Goal: Information Seeking & Learning: Learn about a topic

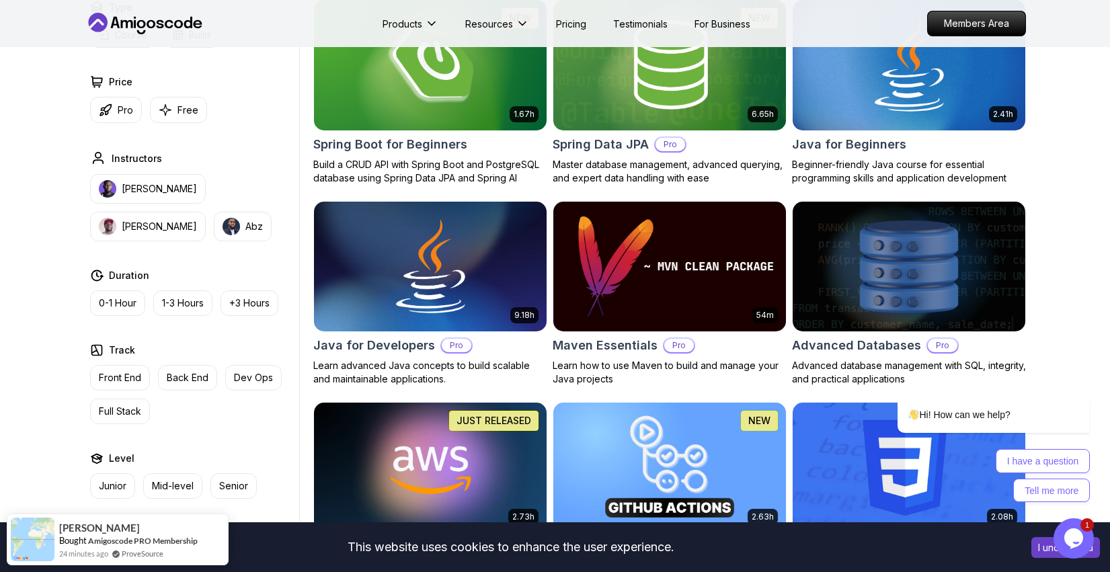
scroll to position [565, 0]
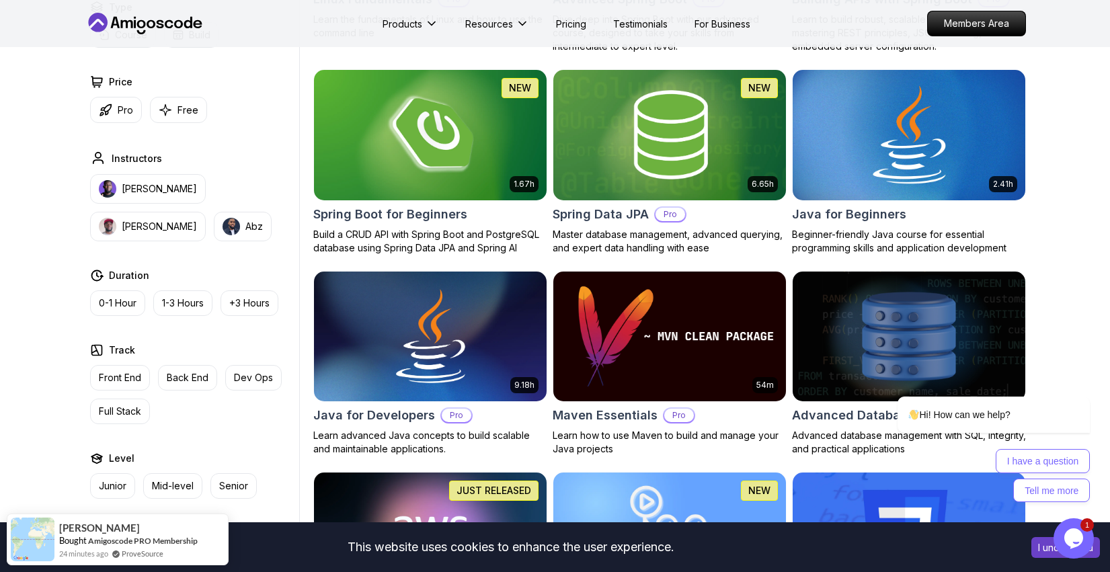
click at [880, 204] on div "2.41h Java for Beginners Beginner-friendly Java course for essential programmin…" at bounding box center [909, 161] width 234 height 185
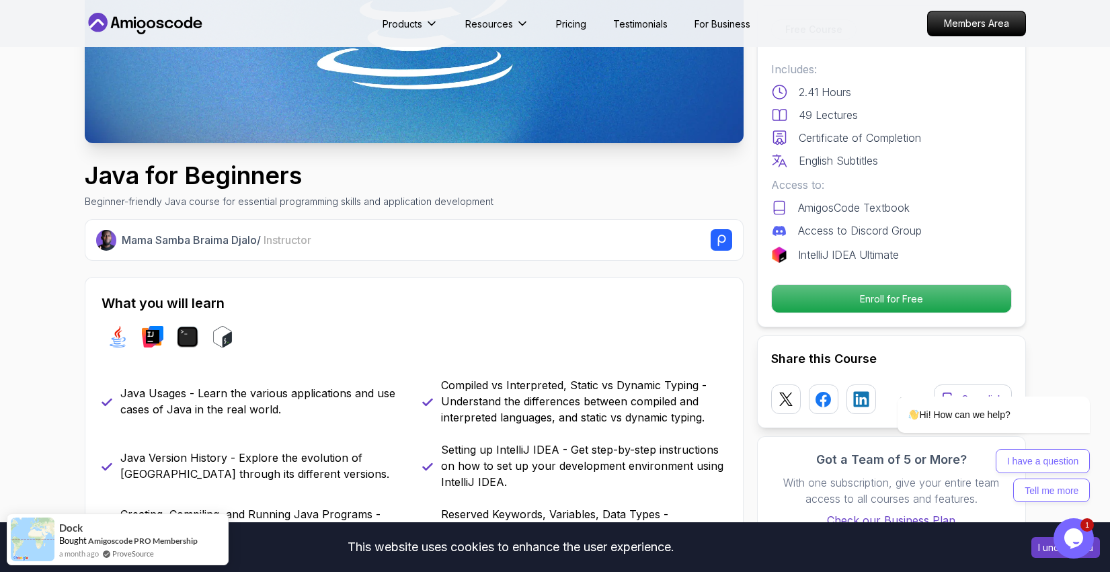
scroll to position [308, 0]
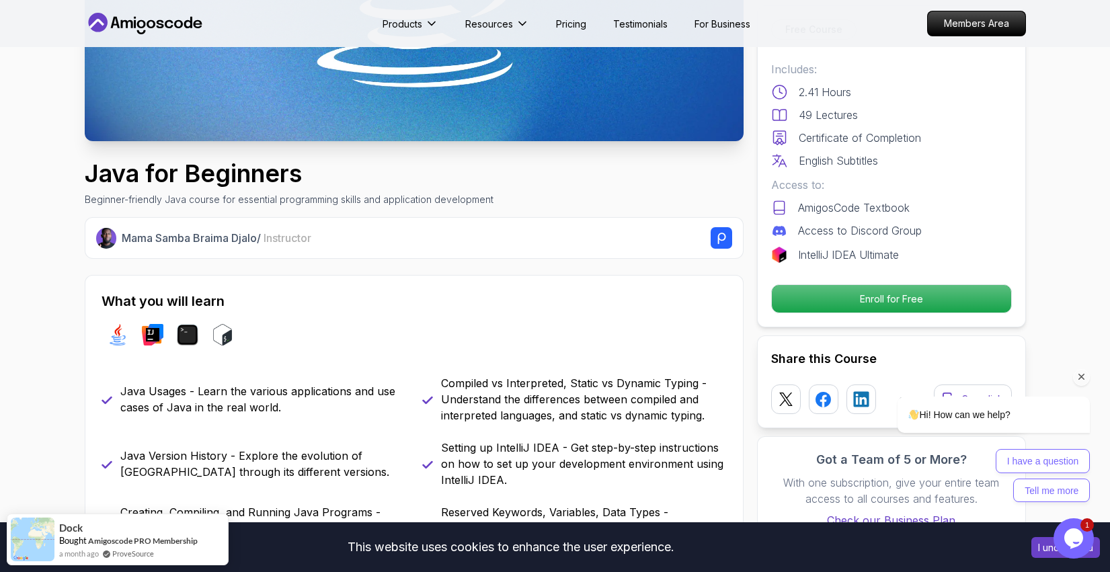
click at [866, 299] on div "Hi! How can we help? I have a question Tell me more" at bounding box center [975, 390] width 242 height 237
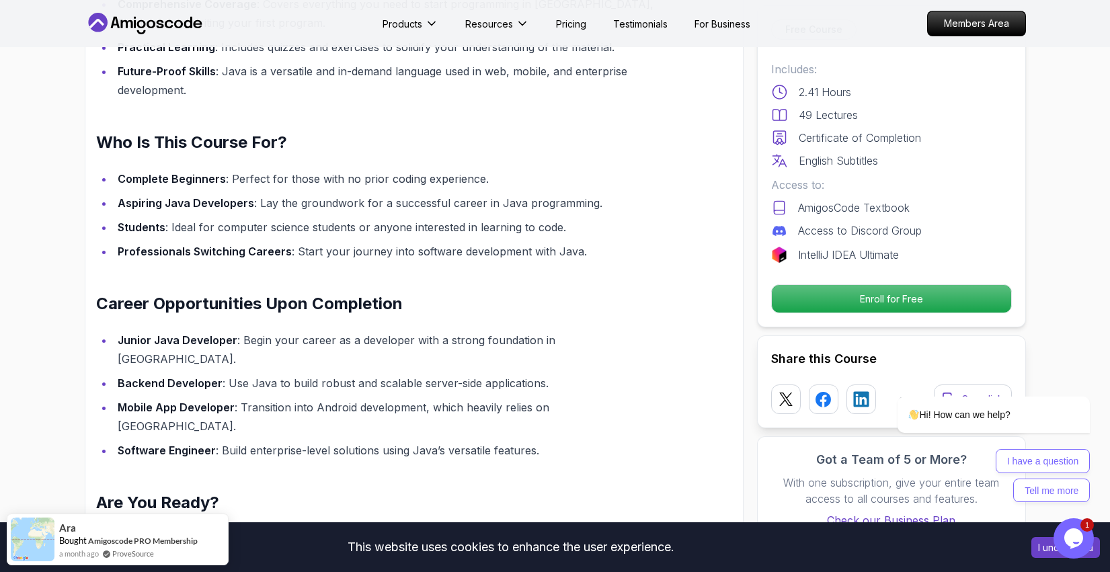
scroll to position [1188, 0]
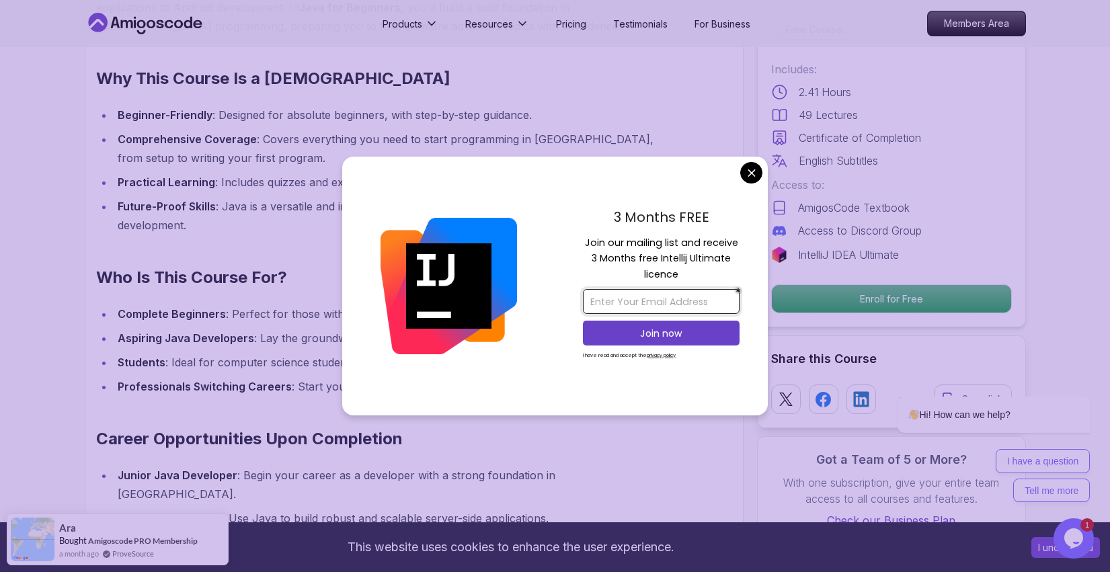
click at [645, 296] on input "email" at bounding box center [661, 301] width 157 height 25
type input "[EMAIL_ADDRESS][DOMAIN_NAME]"
drag, startPoint x: 693, startPoint y: 302, endPoint x: 569, endPoint y: 305, distance: 124.4
click at [567, 305] on div "3 Months FREE Join our mailing list and receive 3 Months free Intellij Ultimate…" at bounding box center [660, 286] width 213 height 259
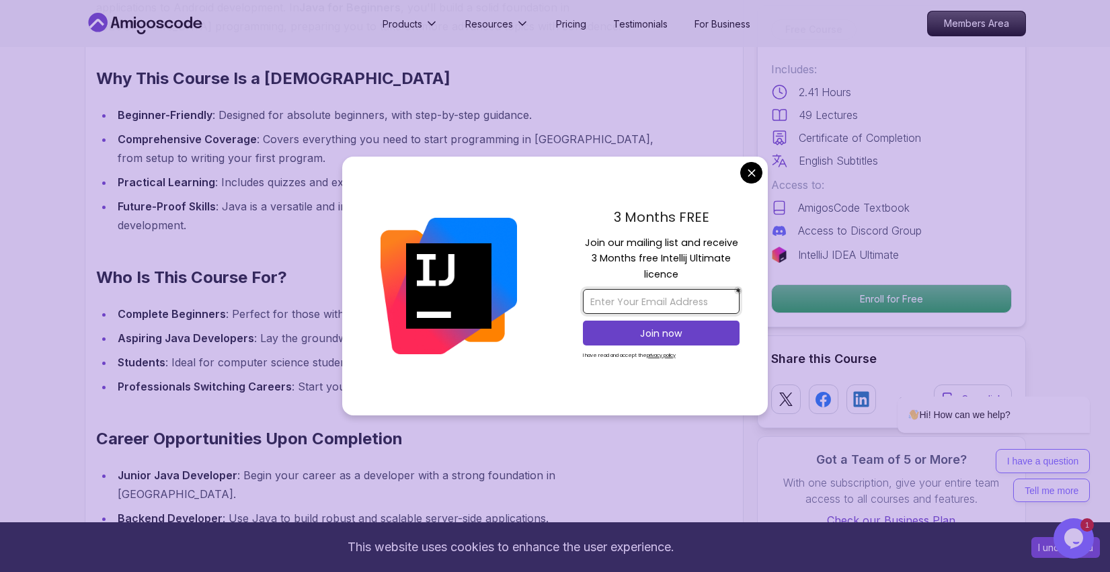
click at [659, 289] on input "email" at bounding box center [661, 301] width 157 height 25
type input "[EMAIL_ADDRESS][DOMAIN_NAME]"
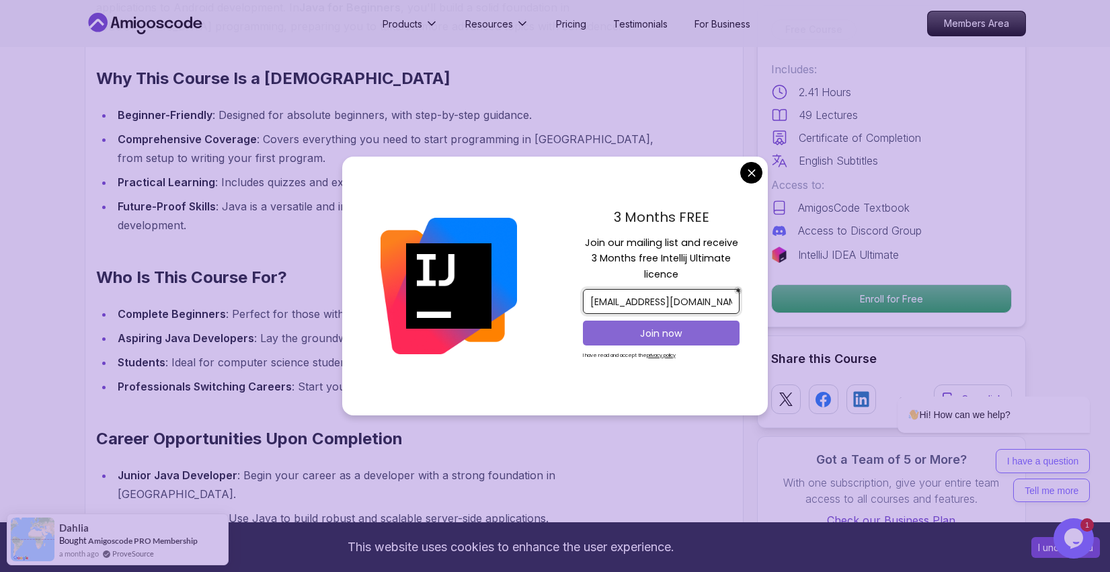
click at [667, 335] on p "Join now" at bounding box center [660, 333] width 127 height 13
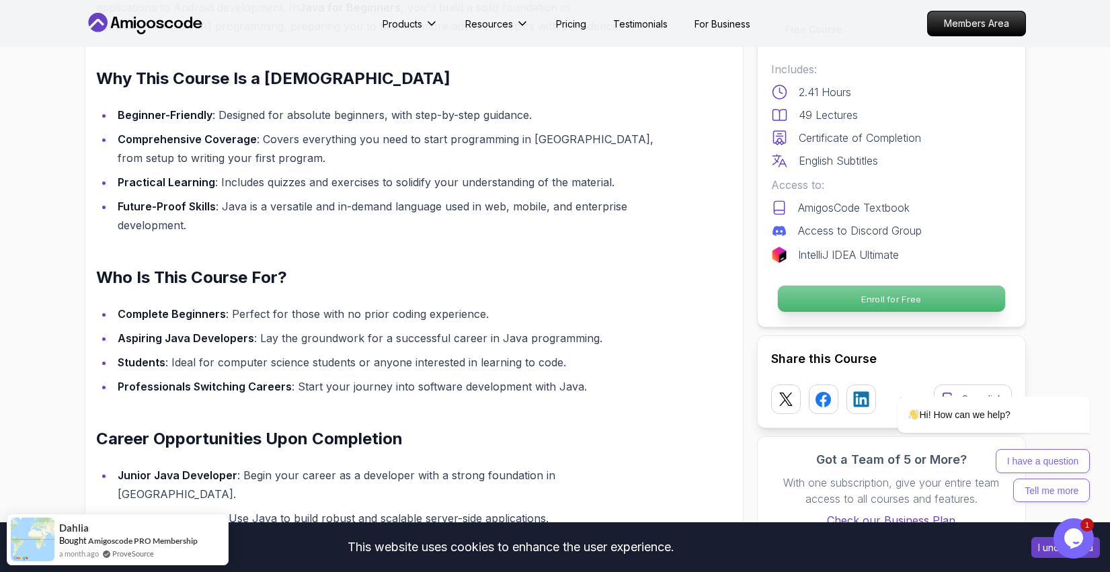
click at [831, 293] on p "Enroll for Free" at bounding box center [890, 299] width 227 height 26
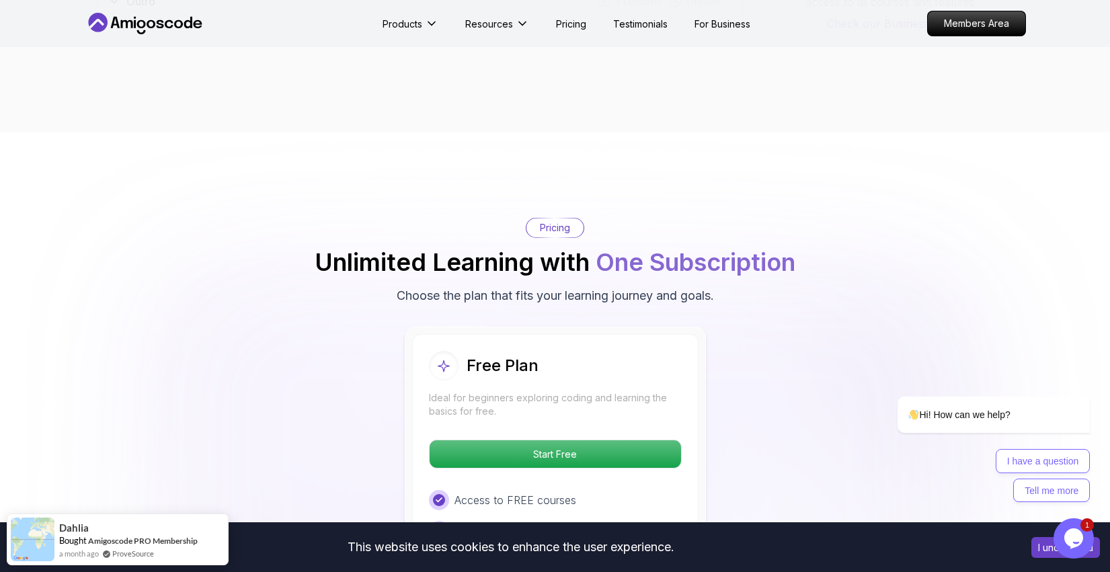
scroll to position [2581, 0]
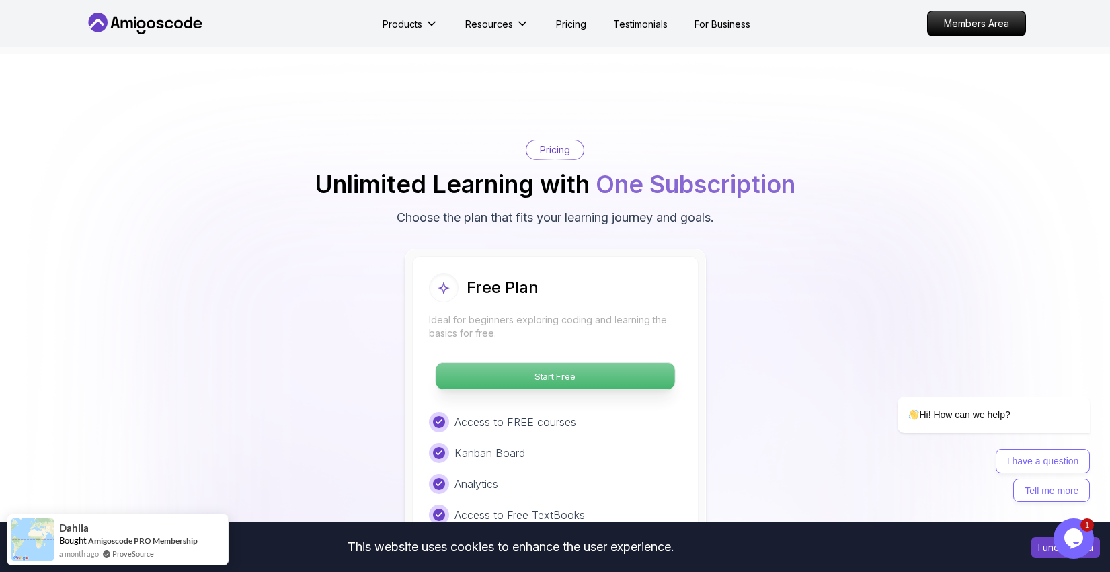
click at [612, 363] on p "Start Free" at bounding box center [554, 376] width 239 height 26
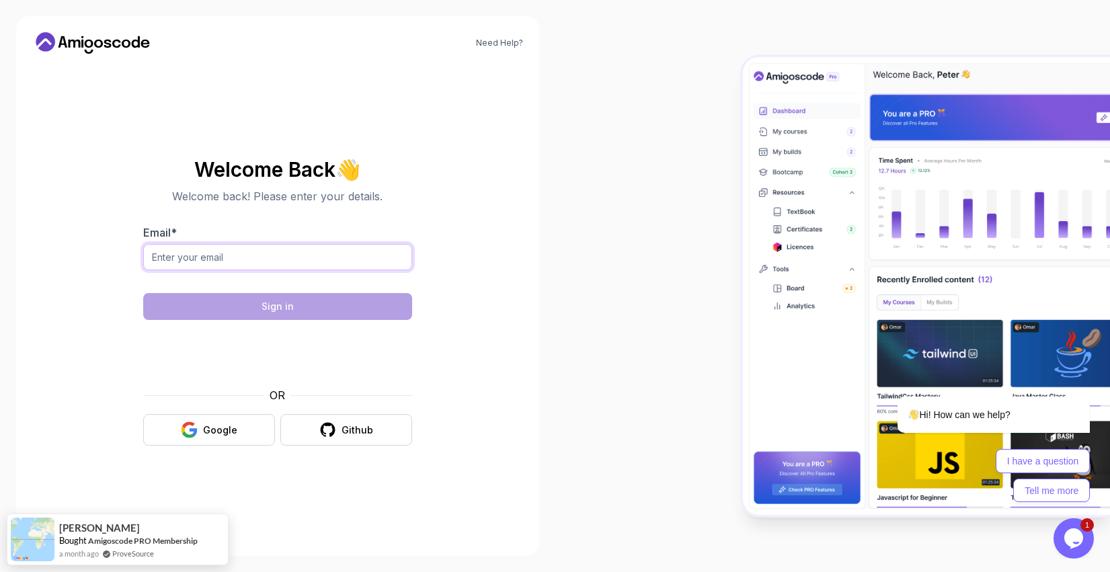
click at [281, 255] on input "Email *" at bounding box center [277, 257] width 269 height 26
click at [216, 427] on div "Google" at bounding box center [220, 429] width 34 height 13
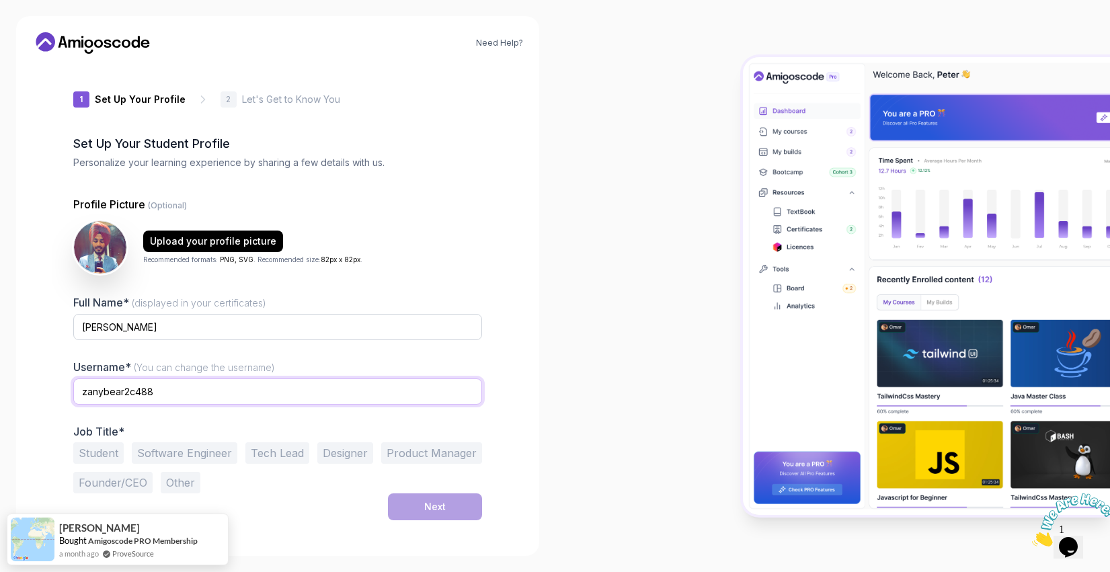
click at [274, 394] on input "zanybear2c488" at bounding box center [277, 391] width 409 height 26
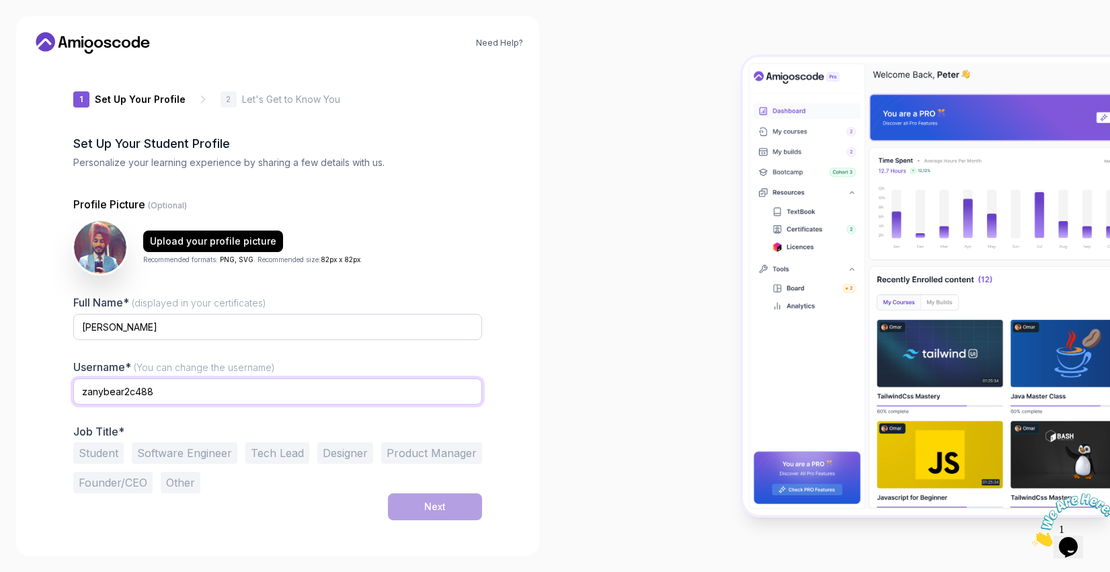
drag, startPoint x: 274, startPoint y: 394, endPoint x: 143, endPoint y: 389, distance: 130.5
click at [142, 389] on input "zanybear2c488" at bounding box center [277, 391] width 409 height 26
type input "z"
type input "Navraj242"
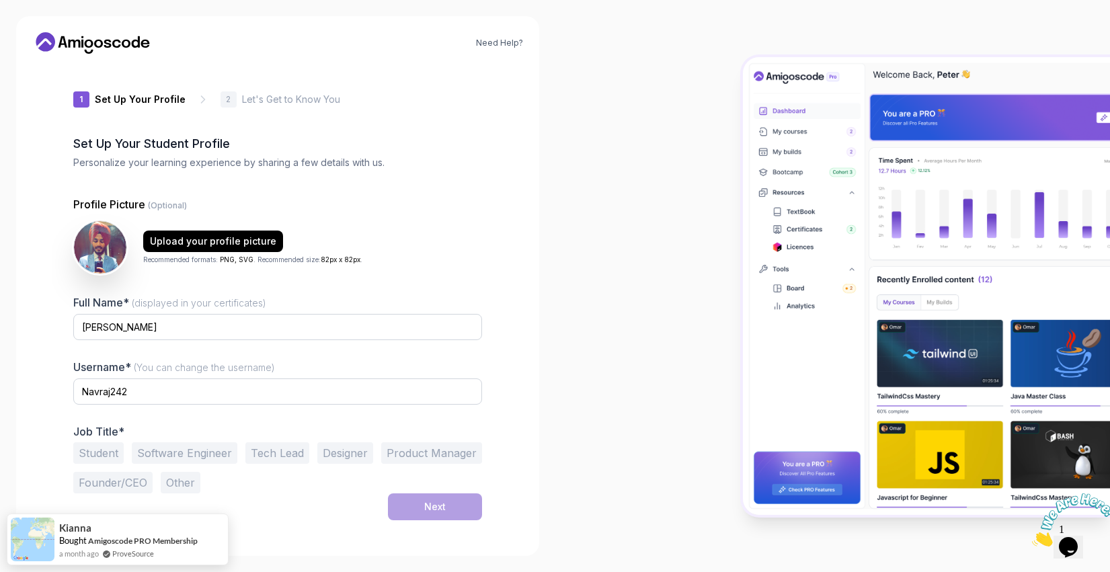
click at [245, 446] on button "Tech Lead" at bounding box center [277, 453] width 64 height 22
click at [212, 451] on button "Software Engineer" at bounding box center [185, 453] width 106 height 22
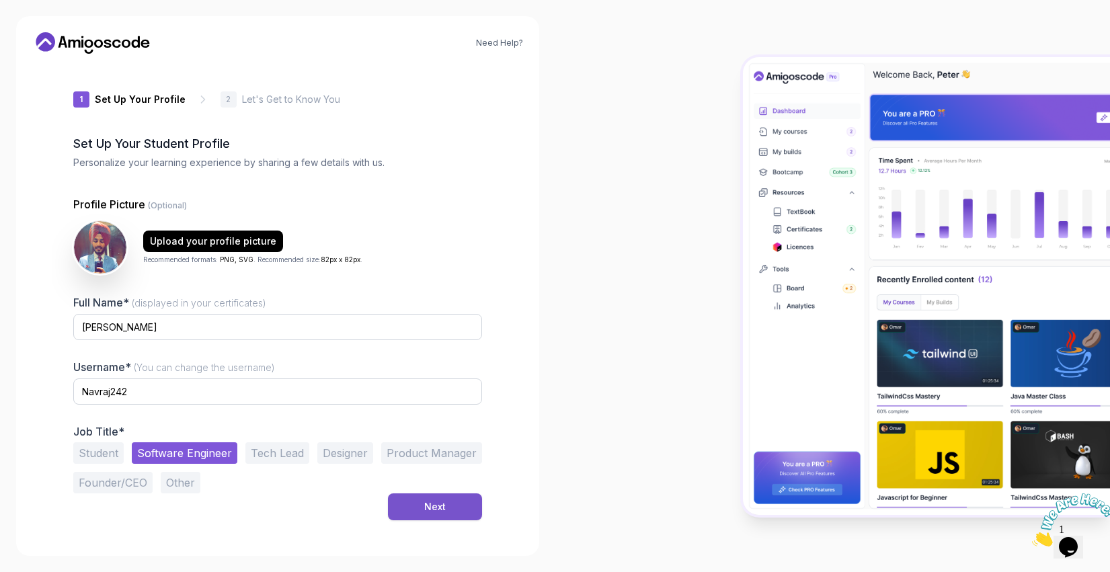
click at [433, 508] on div "Next" at bounding box center [435, 506] width 22 height 13
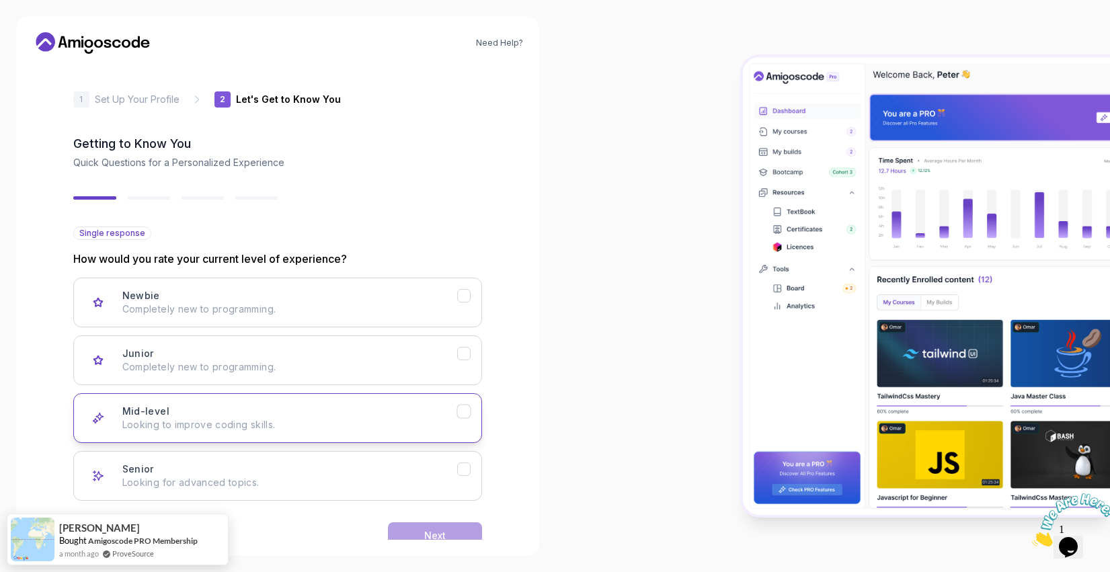
scroll to position [31, 0]
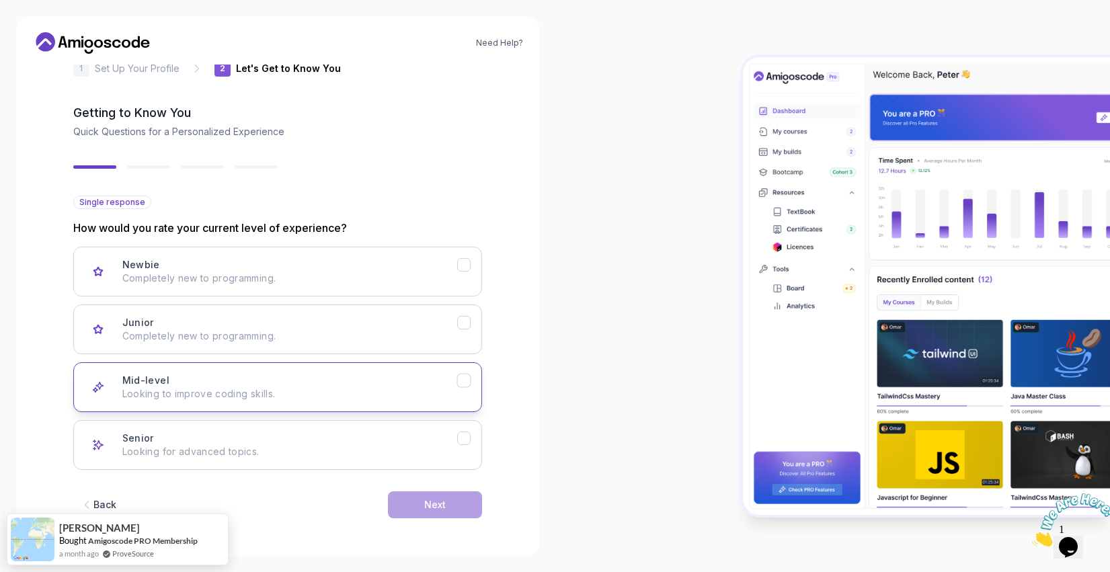
click at [444, 390] on p "Looking to improve coding skills." at bounding box center [289, 393] width 335 height 13
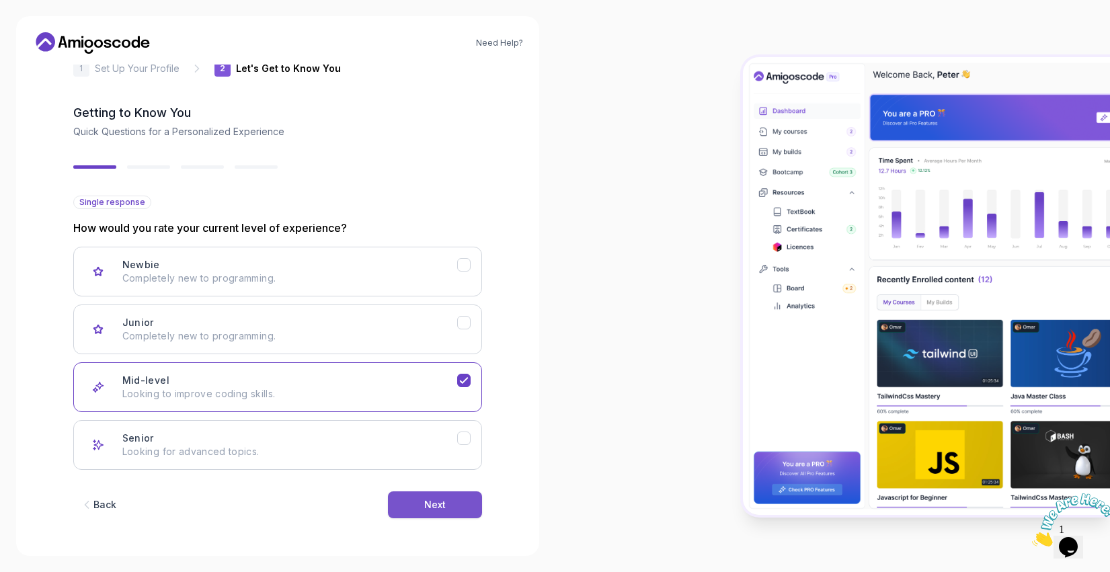
click at [442, 505] on div "Next" at bounding box center [435, 504] width 22 height 13
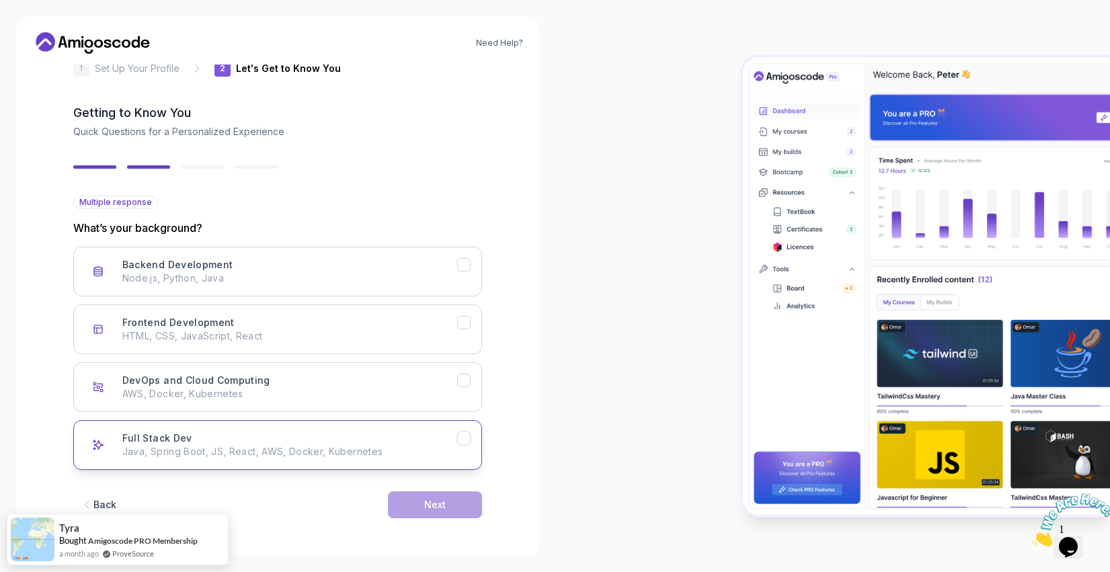
click at [462, 438] on icon "Full Stack Dev" at bounding box center [463, 438] width 13 height 13
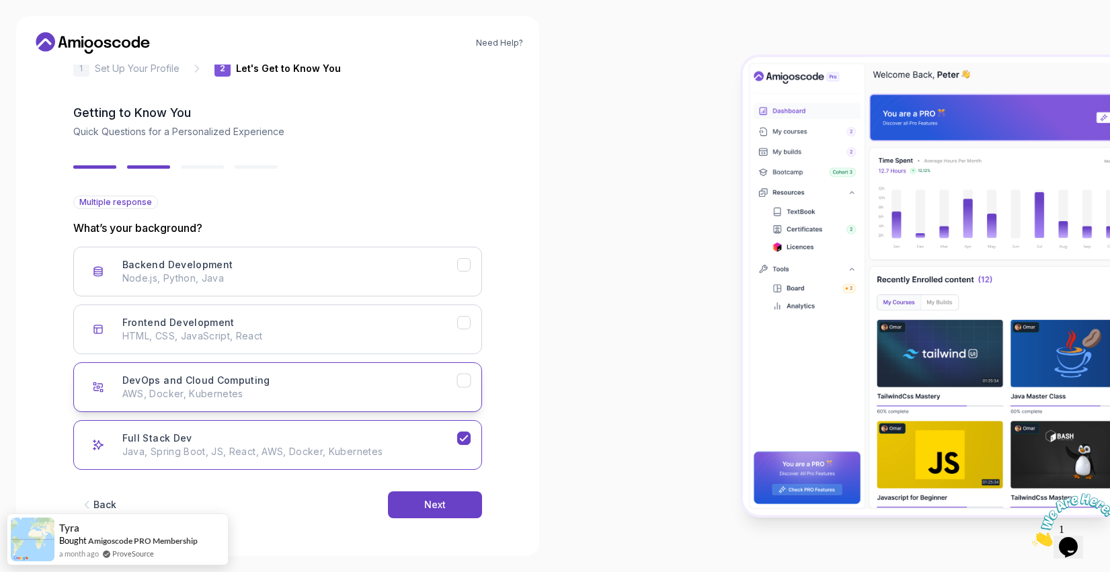
click at [456, 388] on p "AWS, Docker, Kubernetes" at bounding box center [289, 393] width 335 height 13
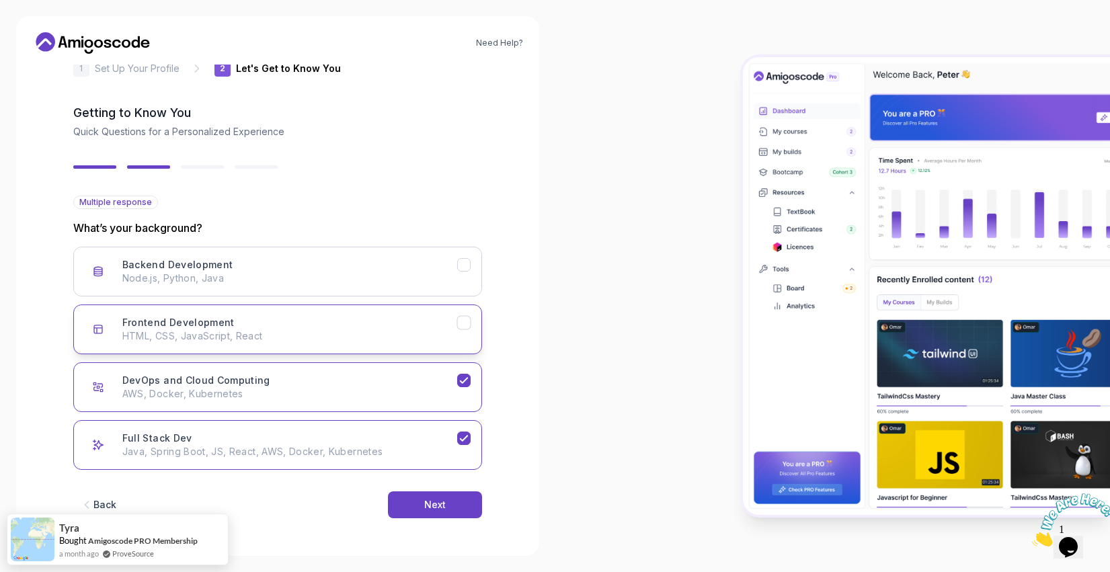
click at [454, 335] on p "HTML, CSS, JavaScript, React" at bounding box center [289, 335] width 335 height 13
click at [466, 323] on icon "Frontend Development" at bounding box center [463, 323] width 13 height 13
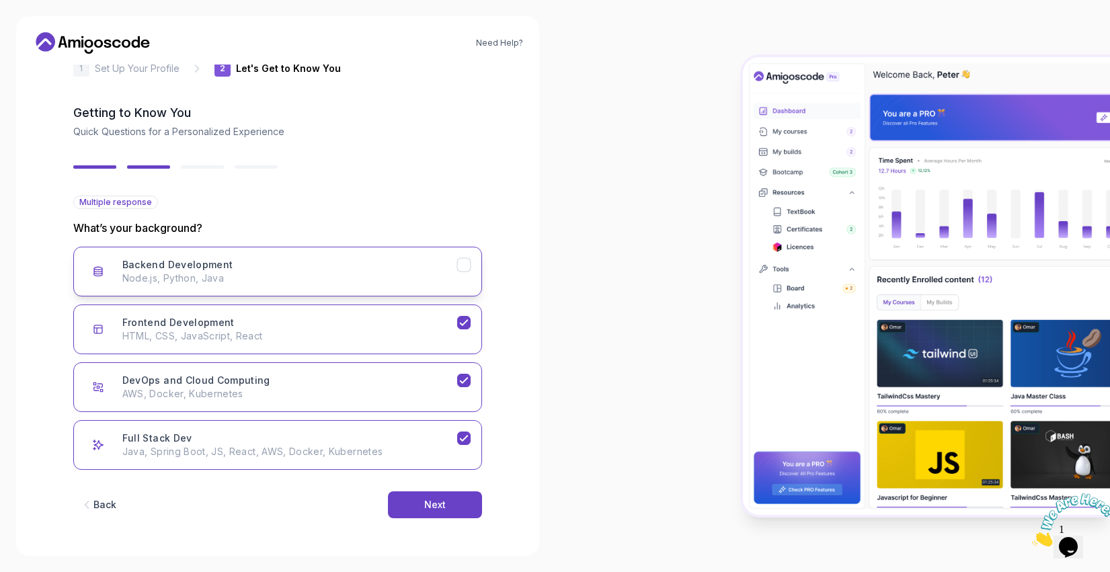
click at [466, 284] on button "Backend Development Node.js, Python, Java" at bounding box center [277, 272] width 409 height 50
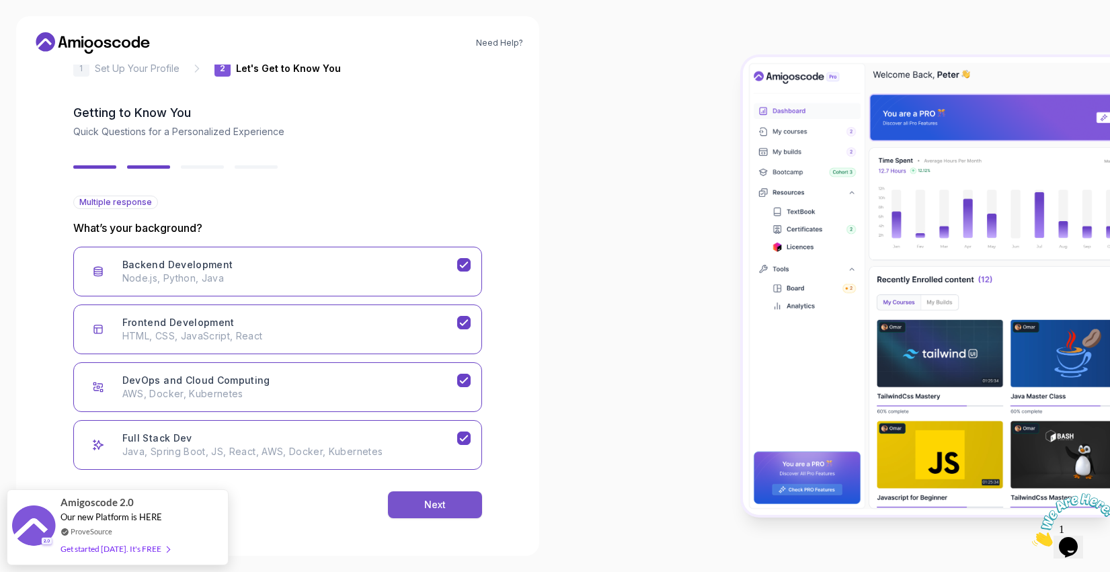
click at [431, 499] on div "Next" at bounding box center [435, 504] width 22 height 13
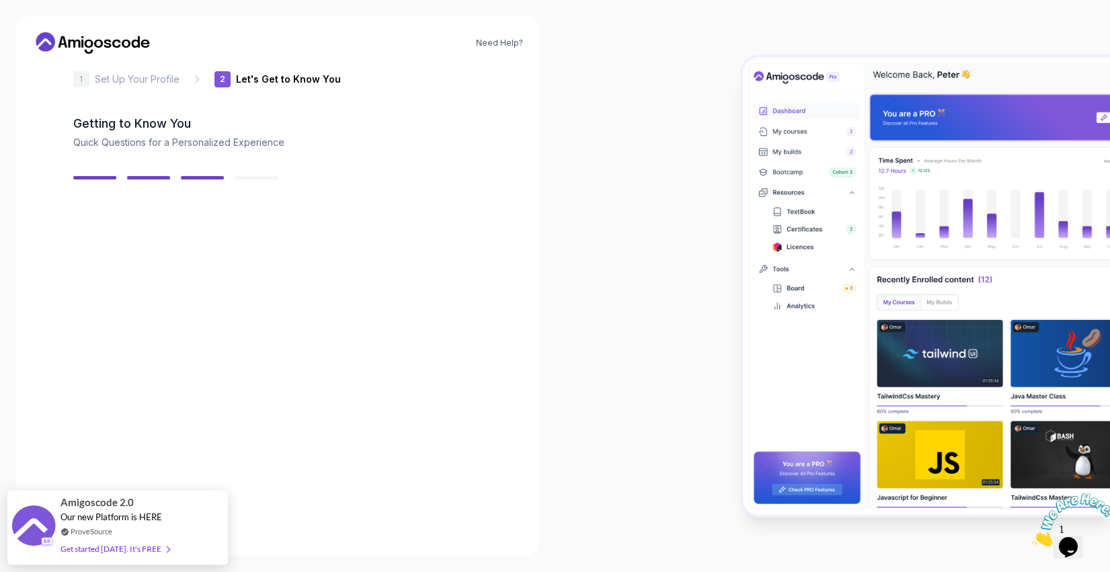
scroll to position [15, 0]
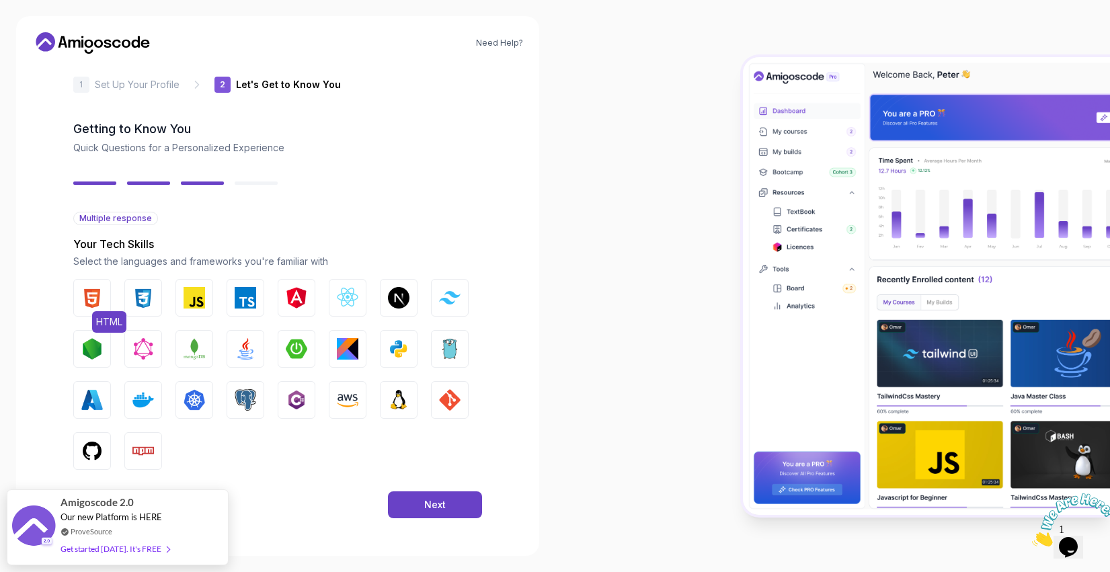
click at [106, 300] on button "HTML" at bounding box center [92, 298] width 38 height 38
click at [145, 300] on img "button" at bounding box center [143, 298] width 22 height 22
click at [408, 347] on img "button" at bounding box center [399, 349] width 22 height 22
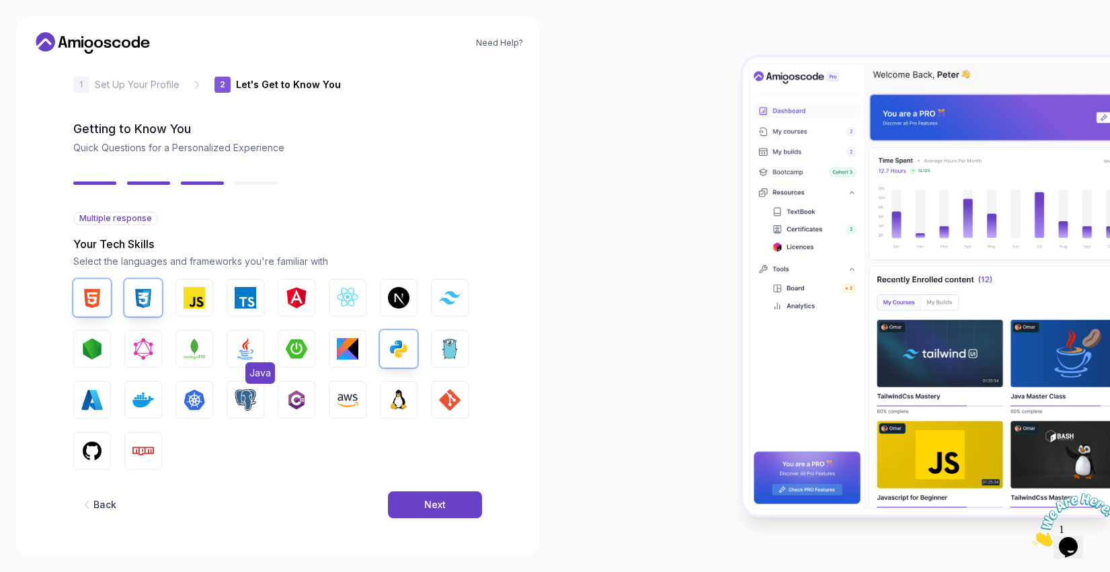
click at [243, 353] on img "button" at bounding box center [246, 349] width 22 height 22
click at [399, 404] on img "button" at bounding box center [399, 400] width 22 height 22
click at [442, 406] on img "button" at bounding box center [450, 400] width 22 height 22
click at [100, 454] on img "button" at bounding box center [92, 451] width 22 height 22
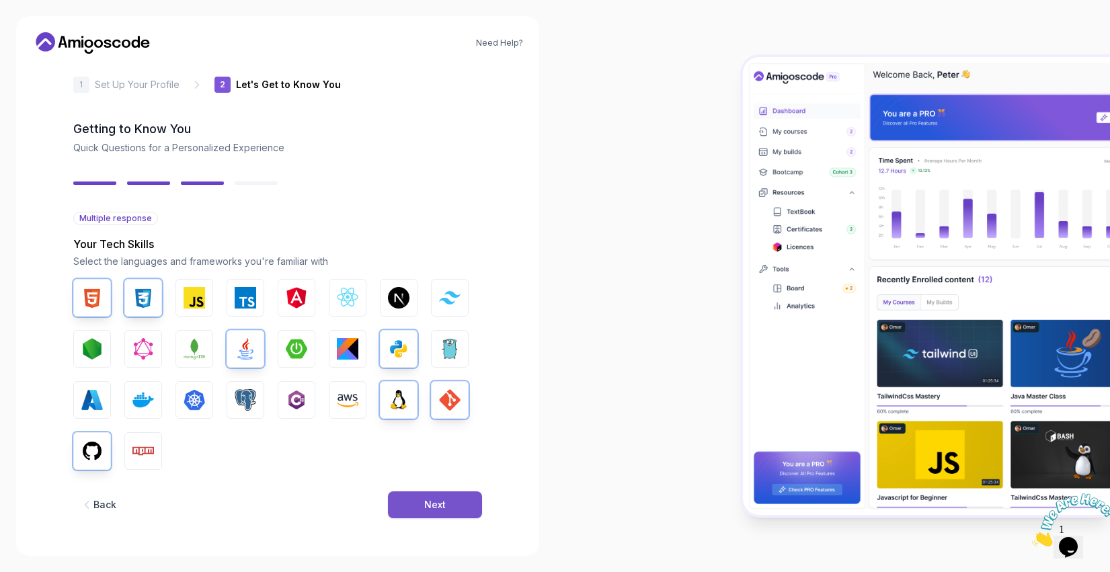
click at [440, 510] on div "Next" at bounding box center [435, 504] width 22 height 13
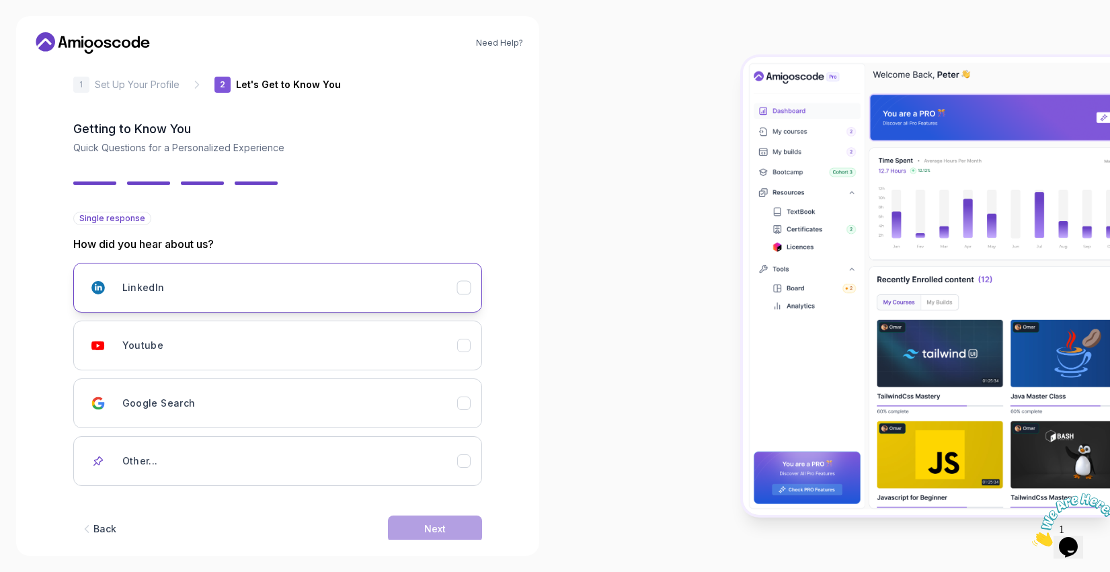
click at [468, 291] on icon "LinkedIn" at bounding box center [463, 288] width 13 height 13
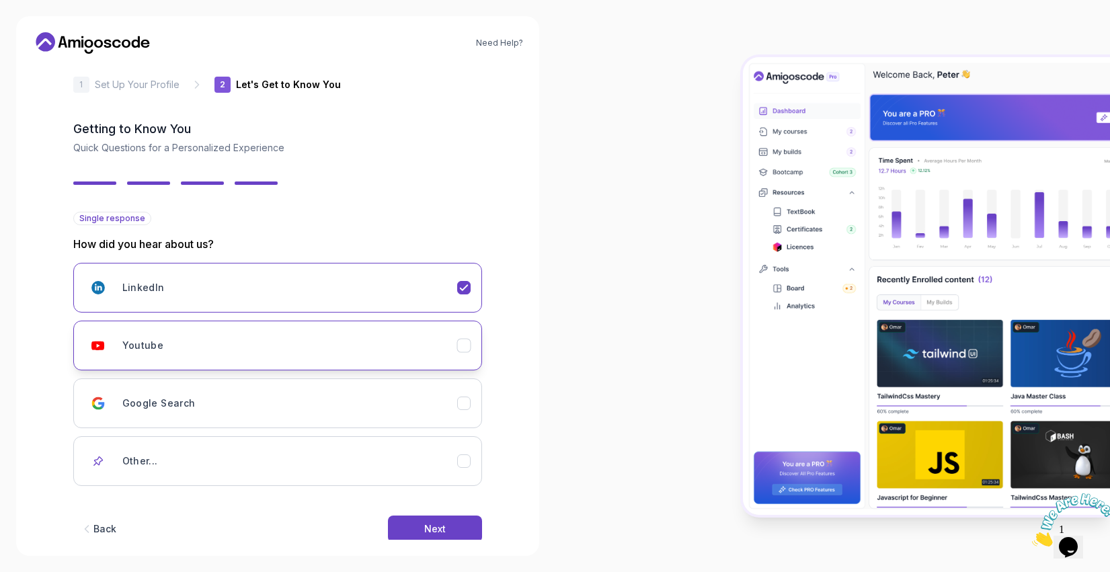
click at [466, 345] on icon "Youtube" at bounding box center [463, 345] width 13 height 13
click at [446, 527] on button "Next" at bounding box center [435, 528] width 94 height 27
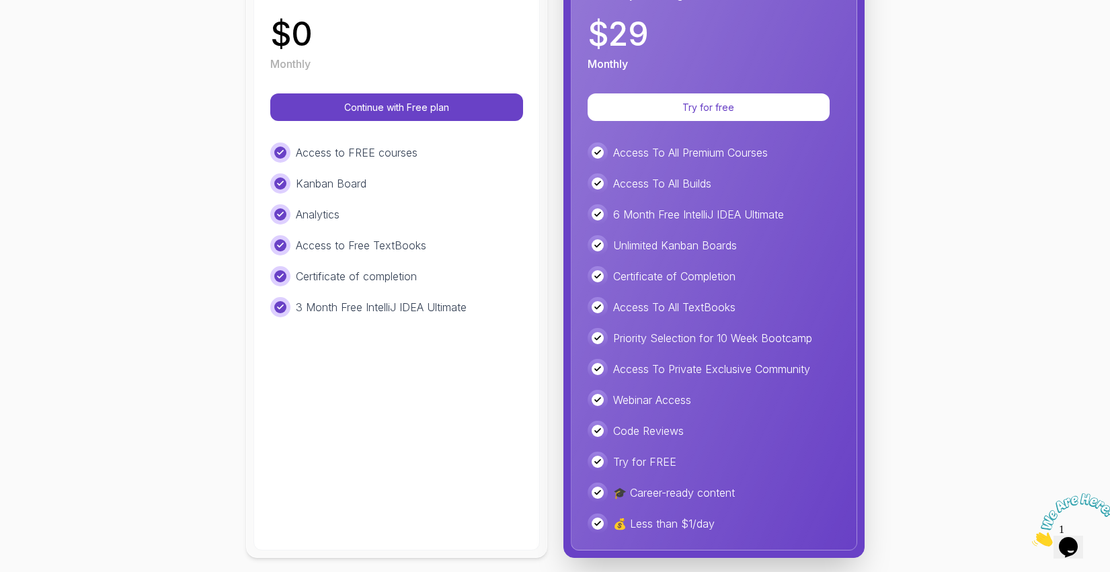
scroll to position [263, 0]
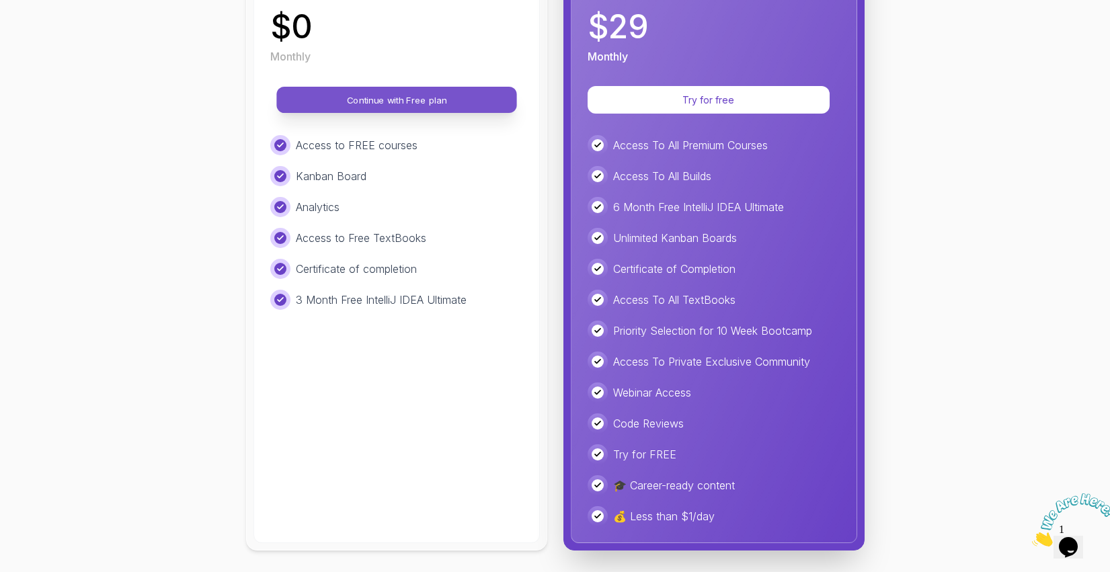
click at [411, 101] on p "Continue with Free plan" at bounding box center [397, 99] width 210 height 13
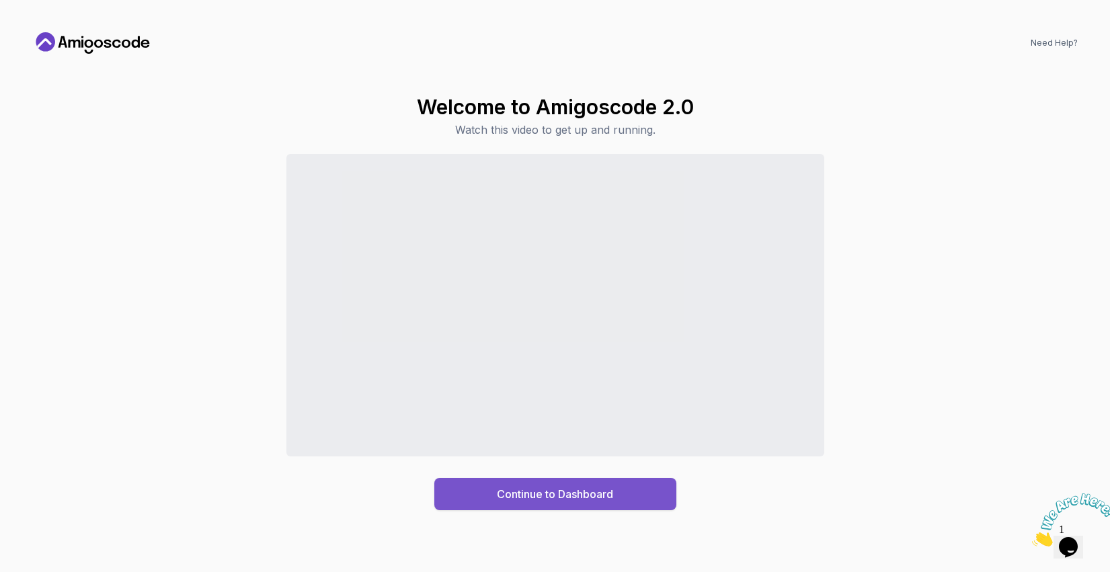
click at [574, 497] on div "Continue to Dashboard" at bounding box center [555, 494] width 116 height 16
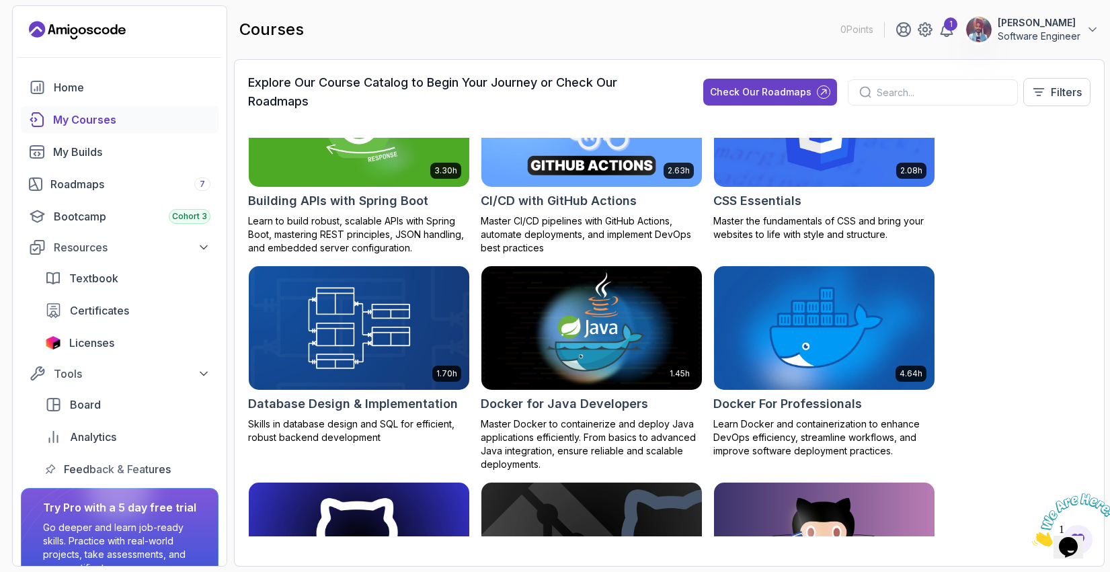
scroll to position [280, 0]
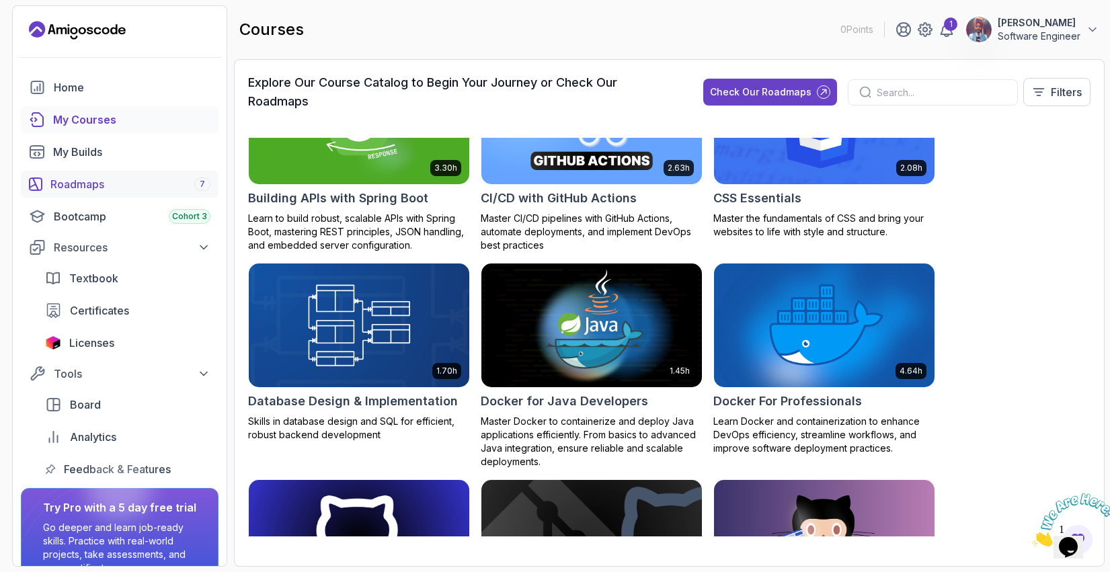
click at [101, 185] on div "Roadmaps 7" at bounding box center [130, 184] width 160 height 16
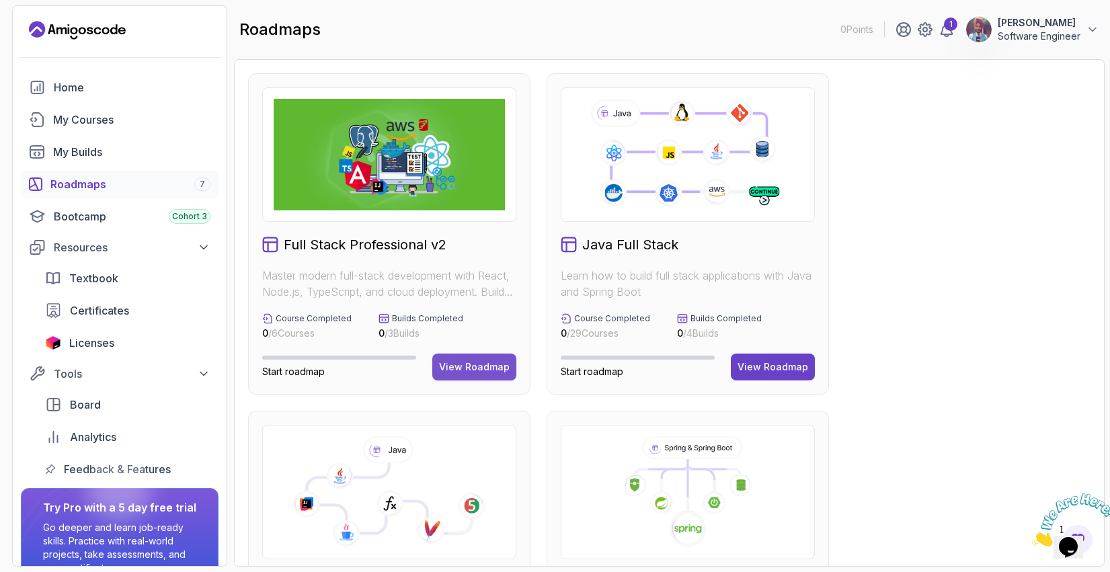
click at [479, 366] on div "View Roadmap" at bounding box center [474, 366] width 71 height 13
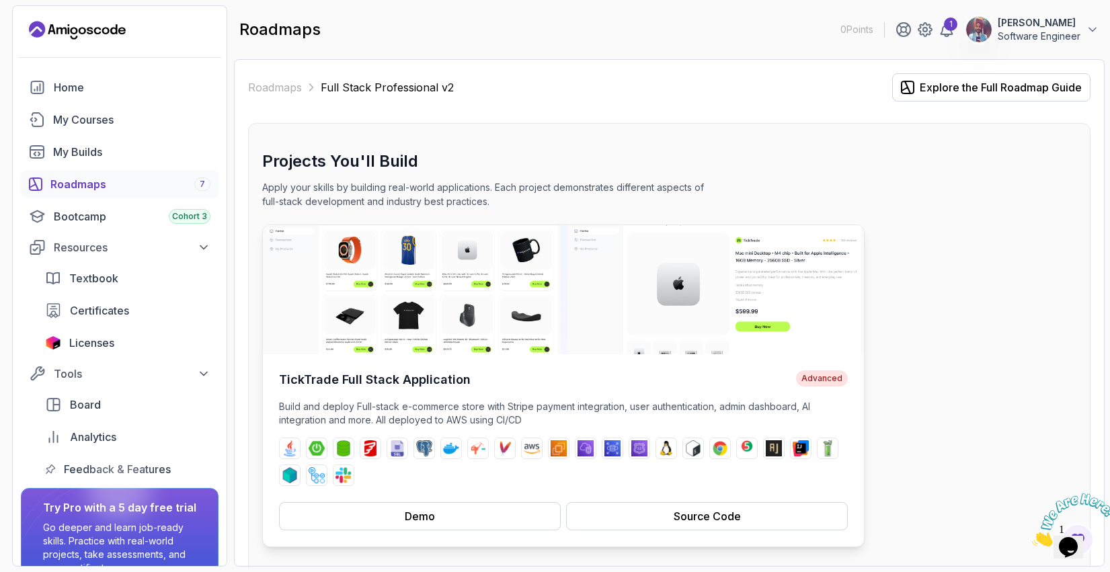
click at [435, 302] on img at bounding box center [563, 289] width 601 height 129
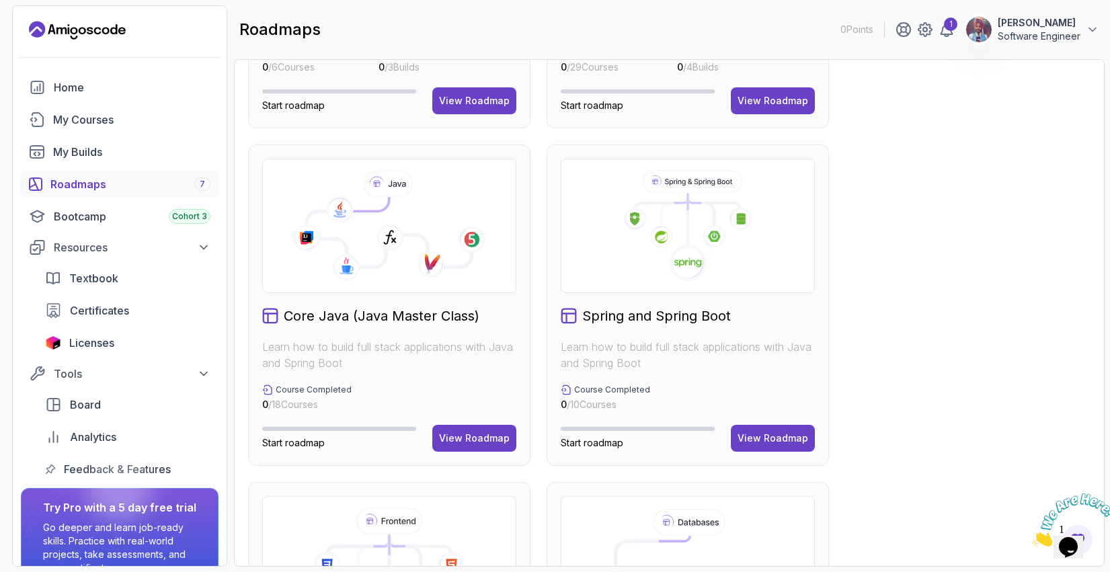
scroll to position [269, 0]
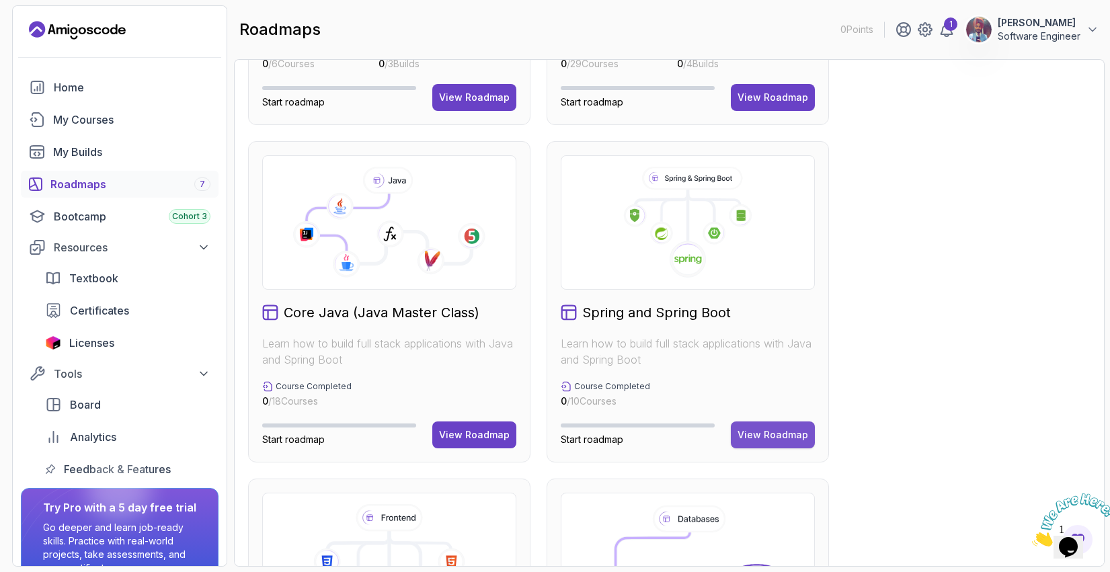
click at [763, 439] on div "View Roadmap" at bounding box center [772, 434] width 71 height 13
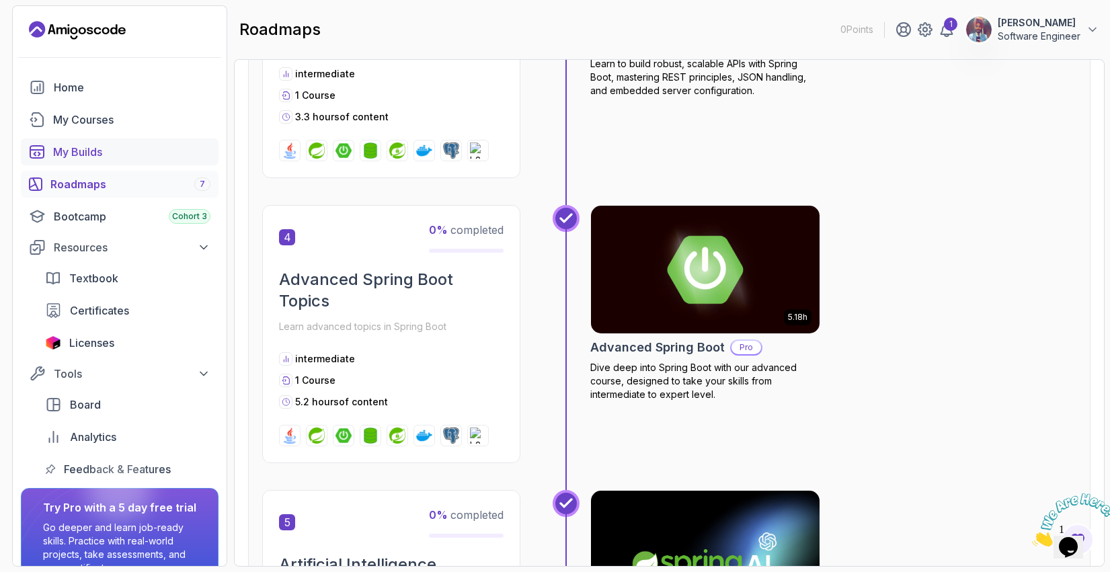
click at [91, 153] on div "My Builds" at bounding box center [131, 152] width 157 height 16
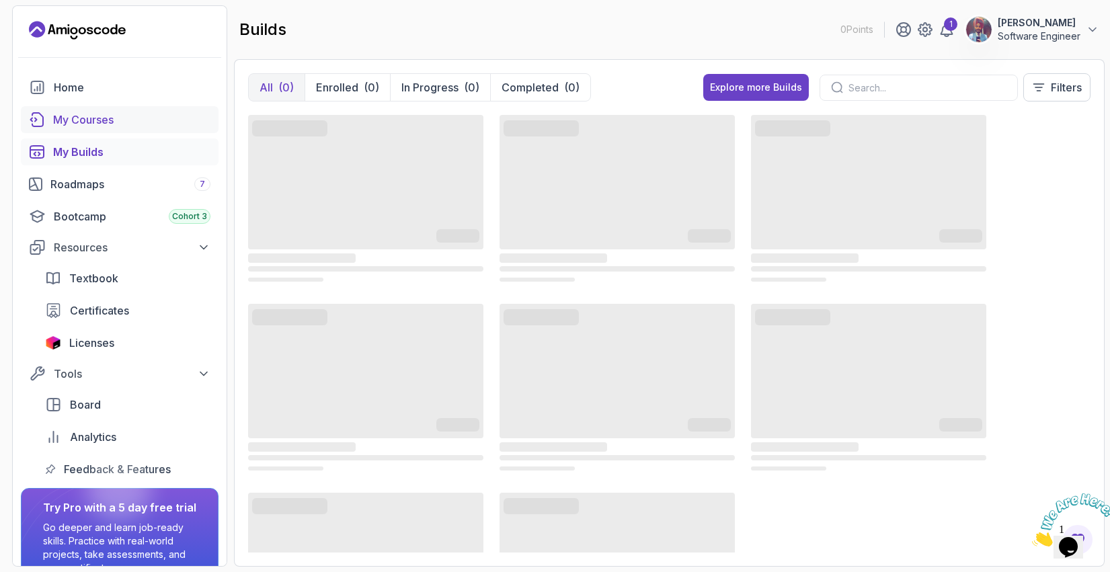
click at [95, 122] on div "My Courses" at bounding box center [131, 120] width 157 height 16
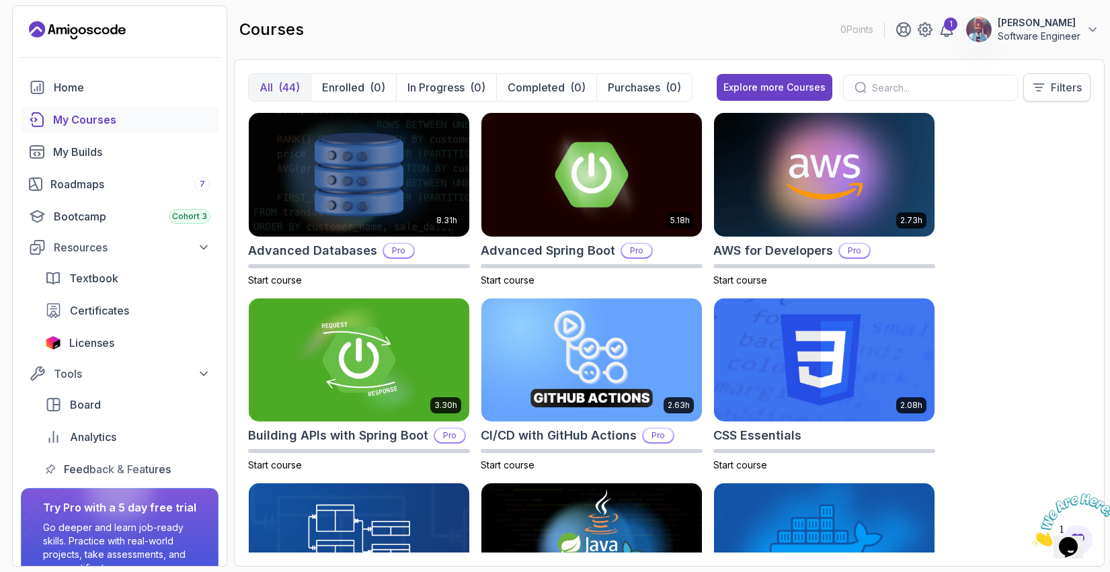
click at [1040, 87] on icon at bounding box center [1039, 87] width 10 height 7
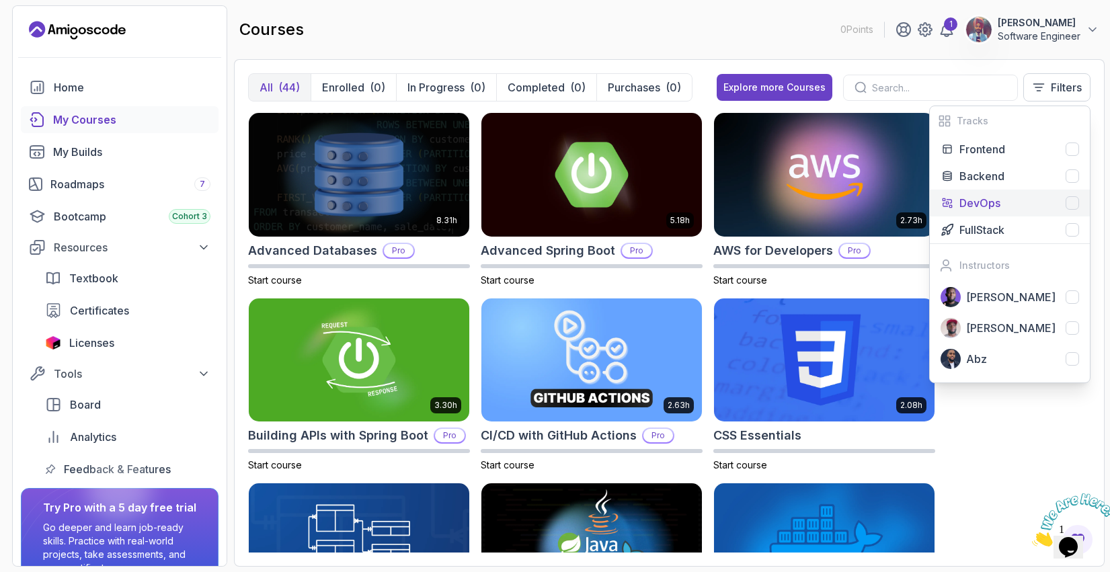
click at [1065, 198] on div "DevOps" at bounding box center [1019, 203] width 120 height 16
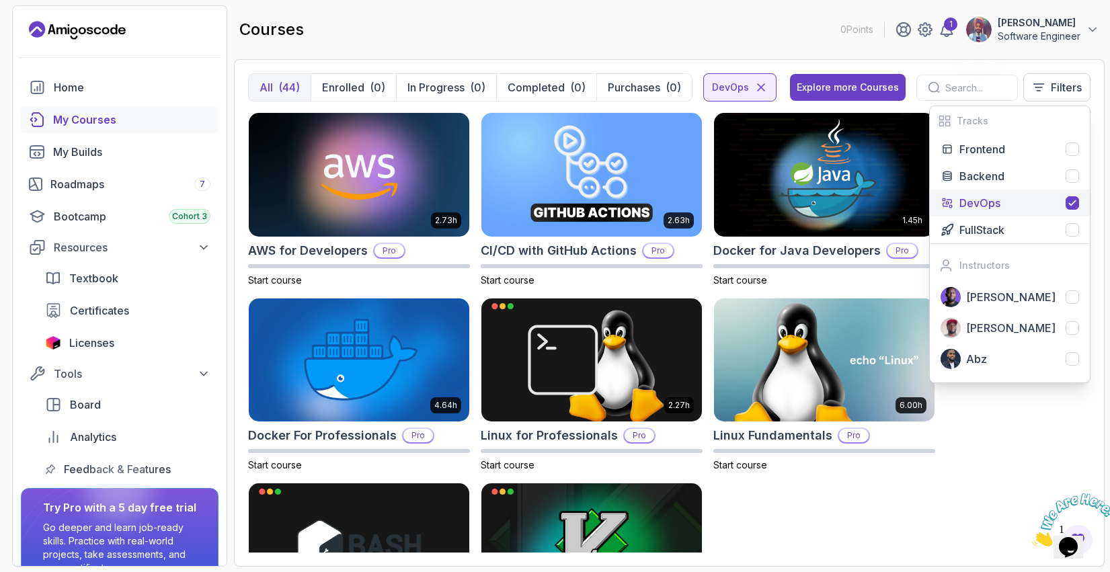
click at [1074, 199] on icon at bounding box center [1072, 203] width 11 height 11
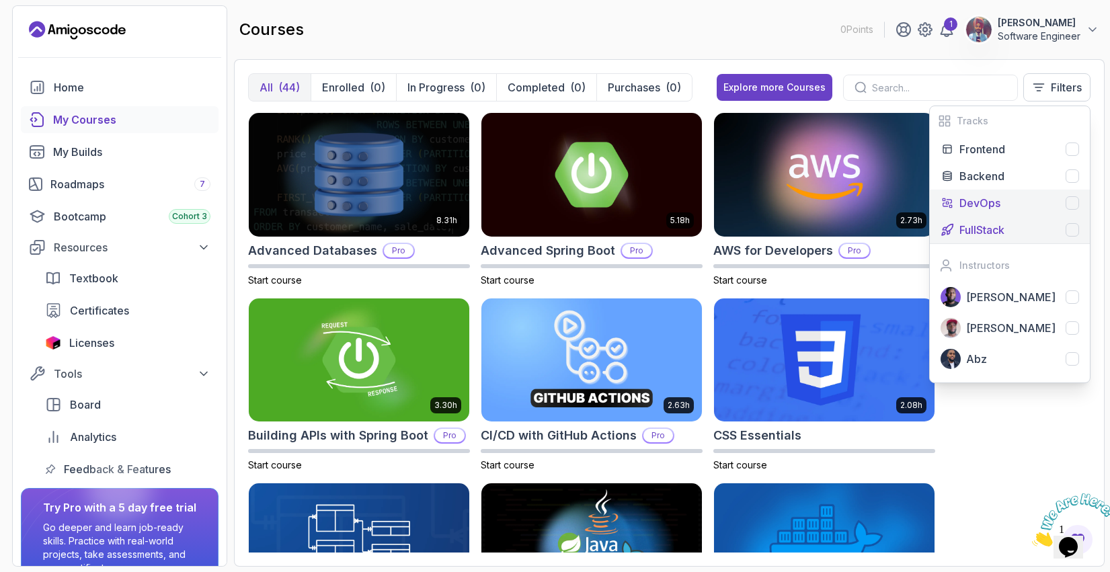
click at [1072, 223] on div at bounding box center [1071, 229] width 13 height 13
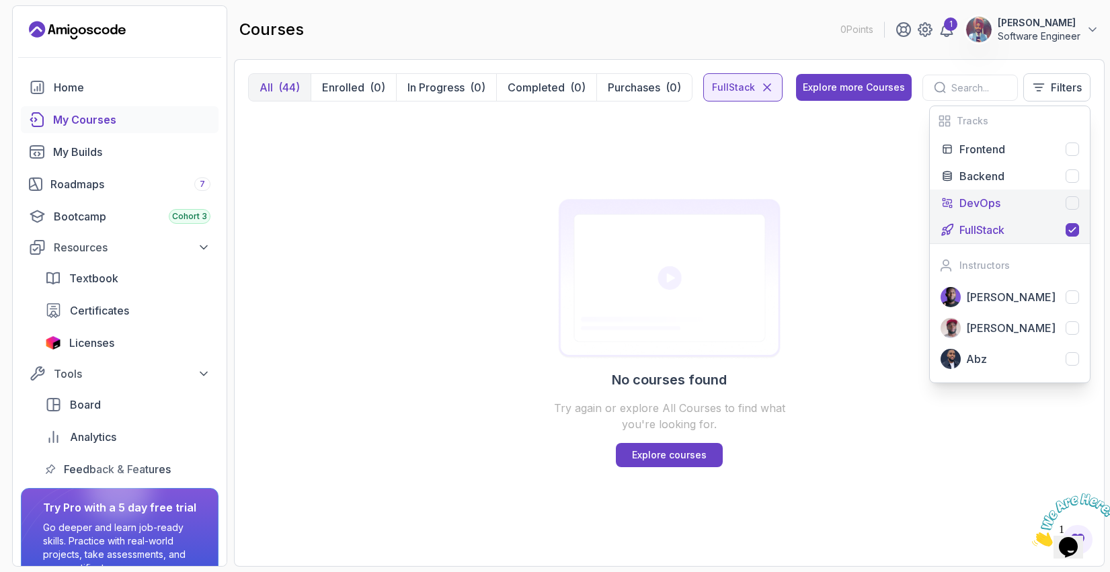
click at [1074, 232] on icon at bounding box center [1072, 229] width 11 height 11
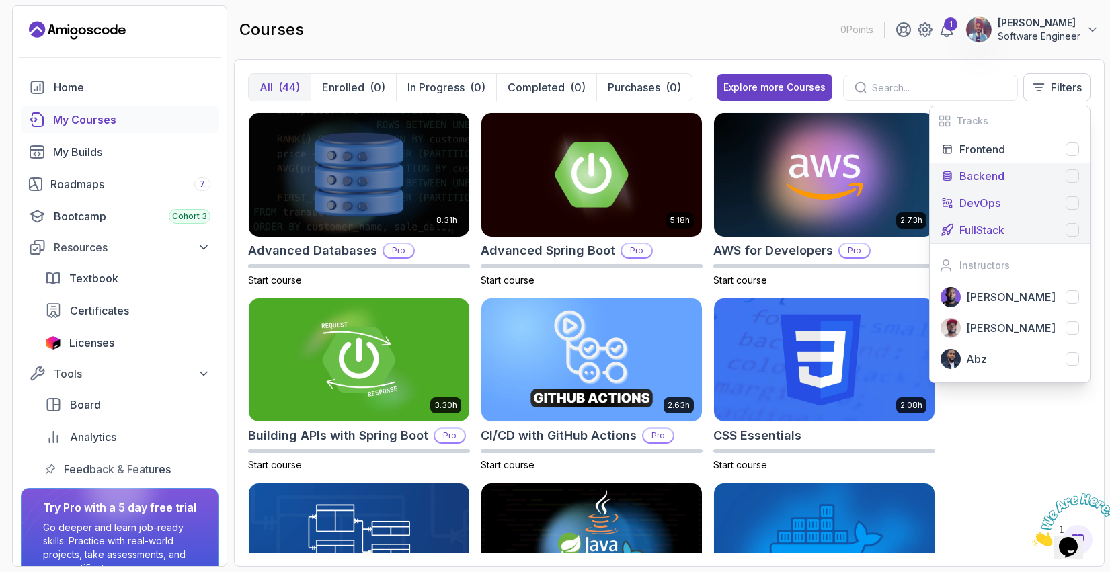
click at [1068, 171] on div at bounding box center [1071, 175] width 13 height 13
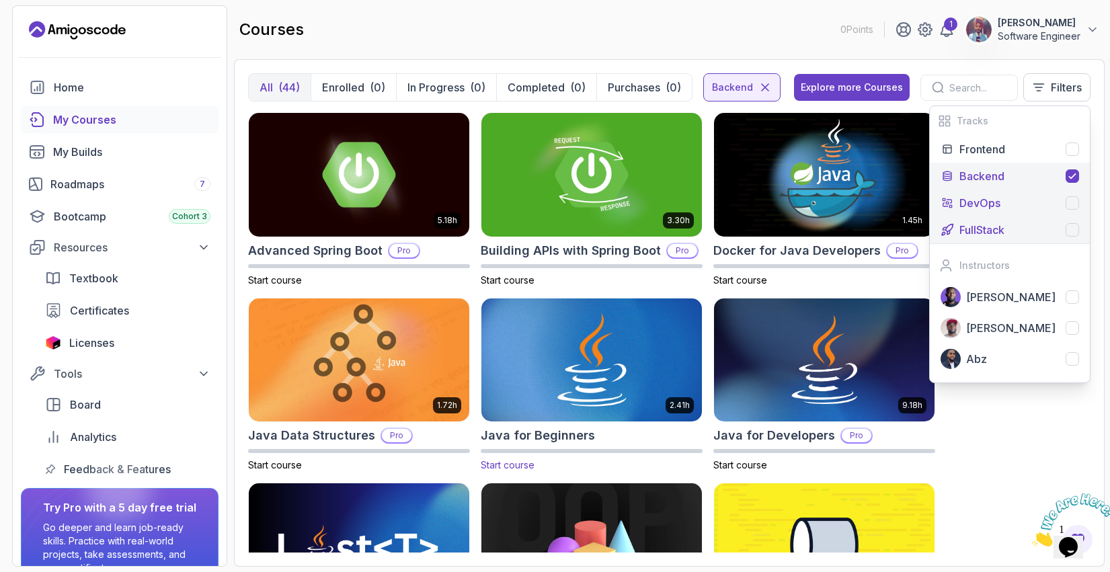
click at [590, 347] on img at bounding box center [591, 360] width 231 height 130
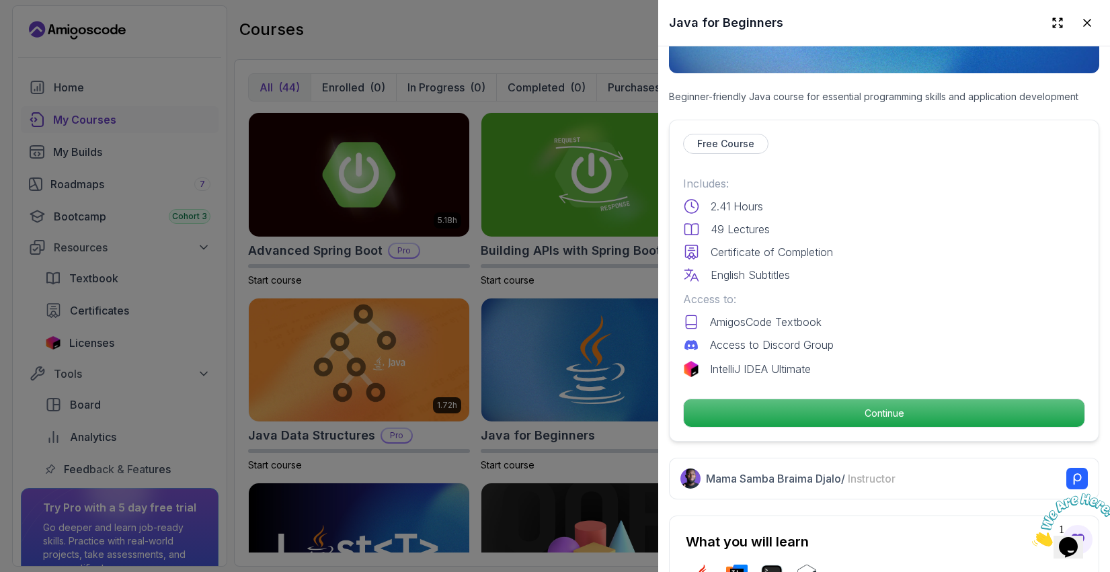
scroll to position [225, 0]
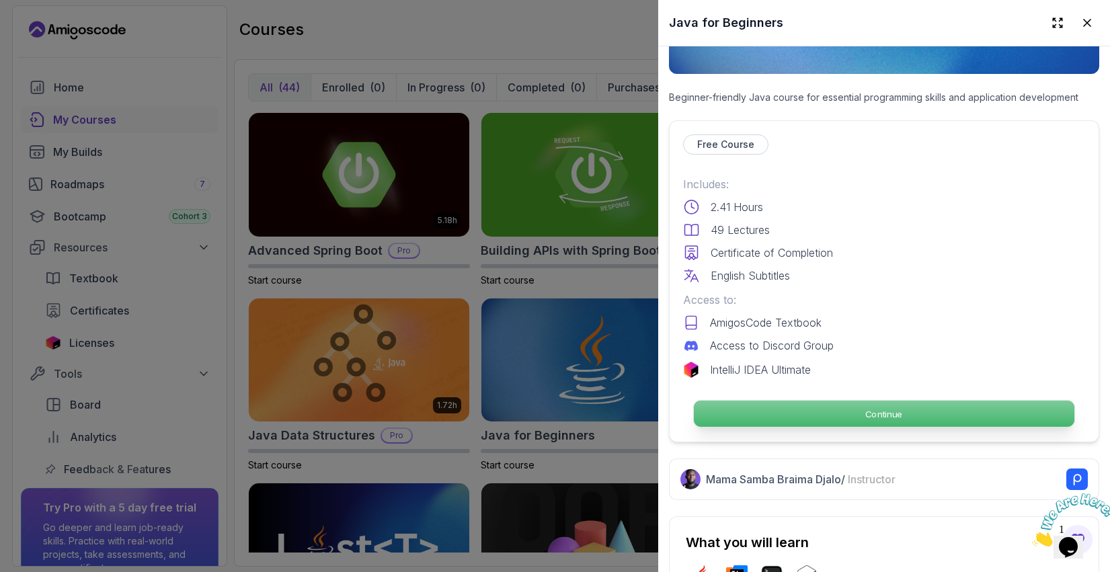
click at [867, 413] on p "Continue" at bounding box center [884, 414] width 380 height 26
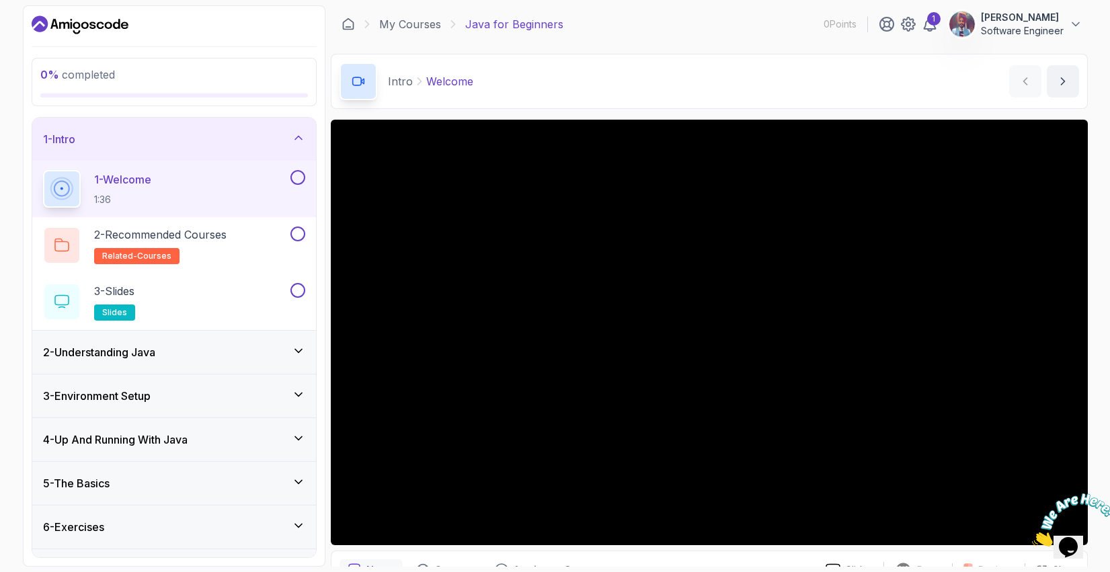
scroll to position [35, 0]
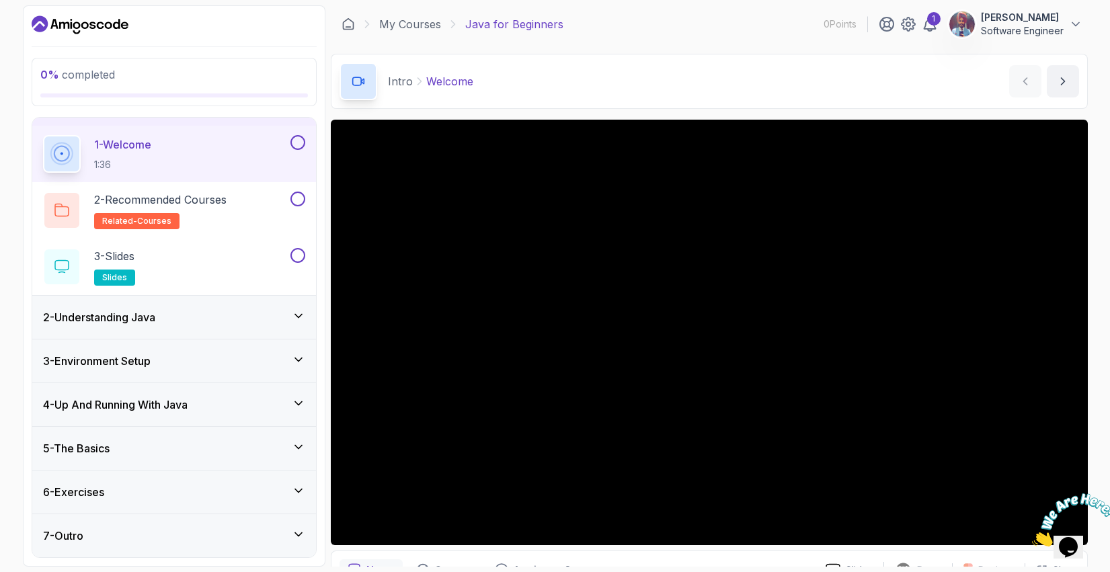
click at [193, 449] on div "5 - The Basics" at bounding box center [174, 448] width 262 height 16
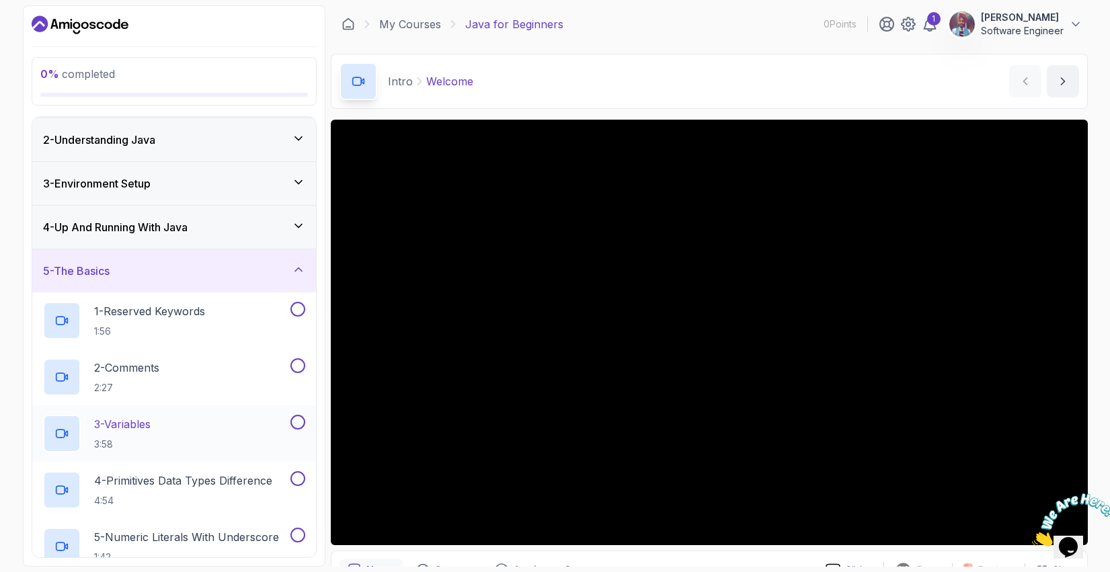
scroll to position [0, 0]
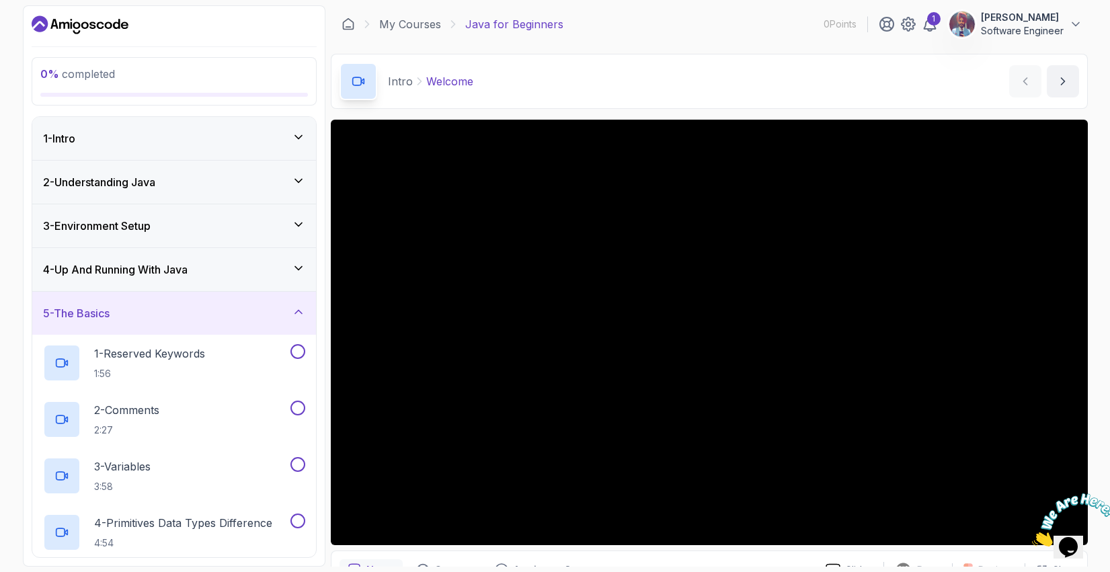
click at [241, 149] on div "1 - Intro" at bounding box center [174, 138] width 284 height 43
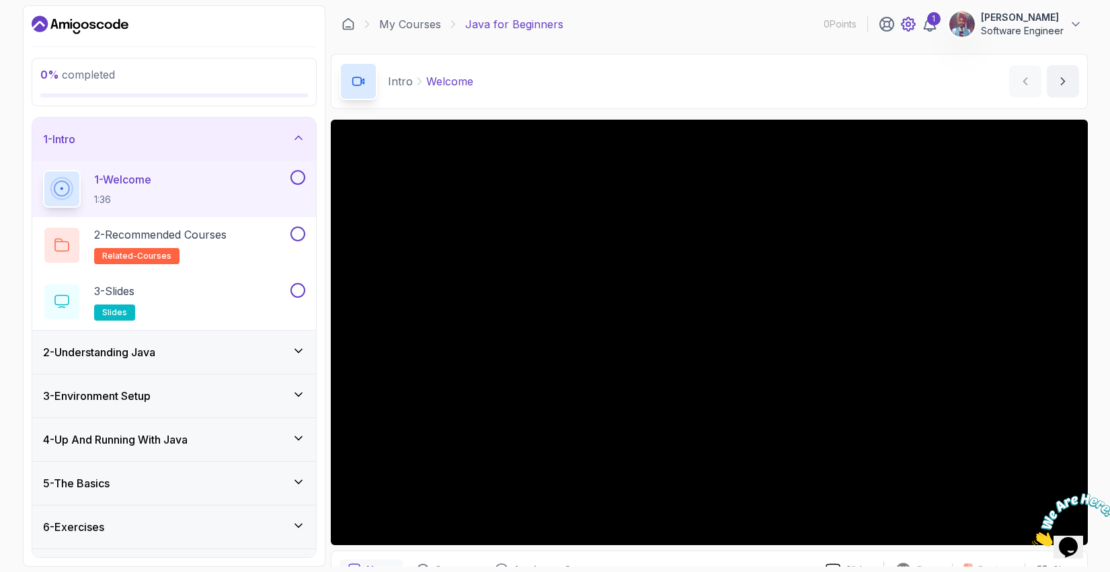
click at [906, 23] on icon at bounding box center [908, 24] width 4 height 4
